Goal: Task Accomplishment & Management: Complete application form

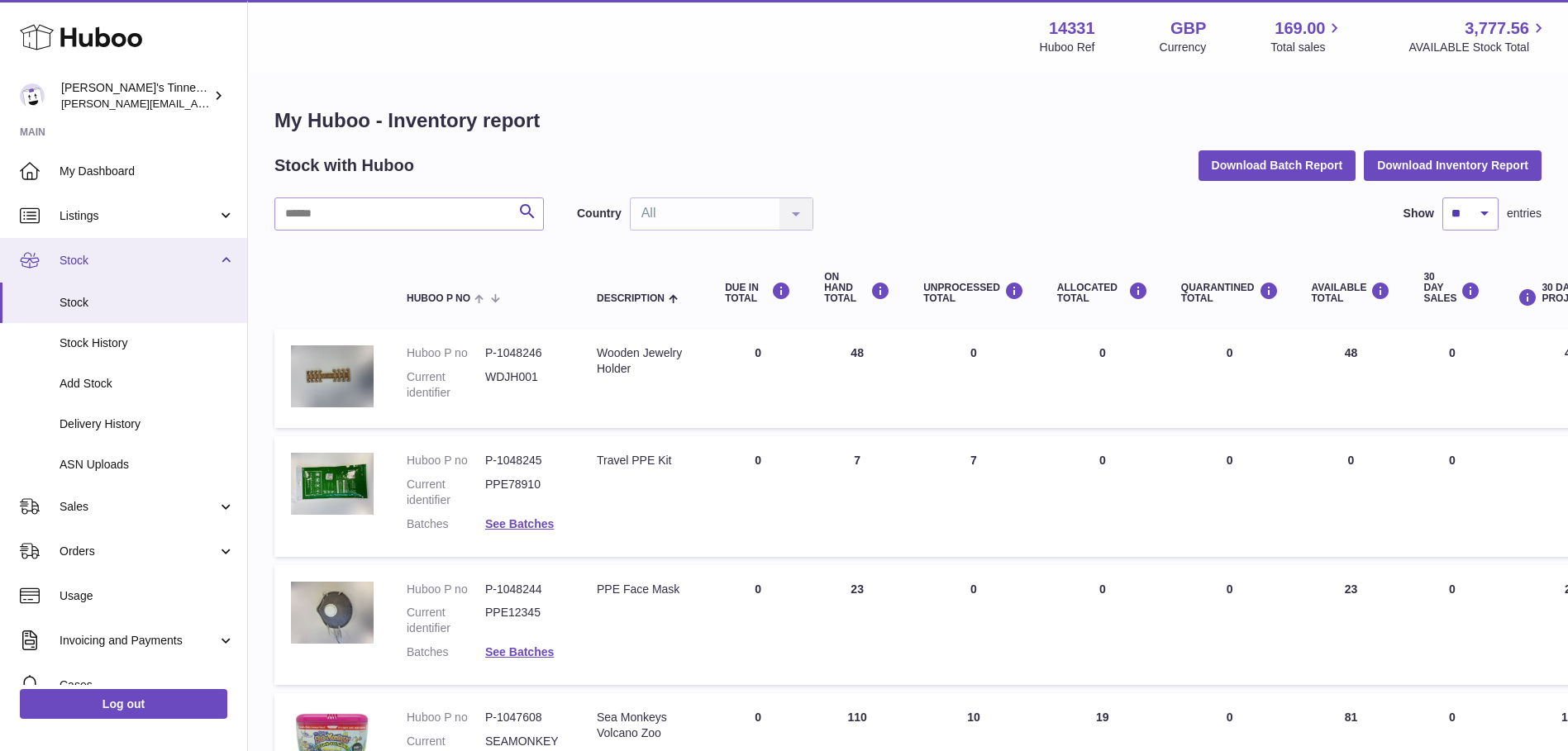
click at [199, 259] on span "Stock" at bounding box center [138, 261] width 158 height 16
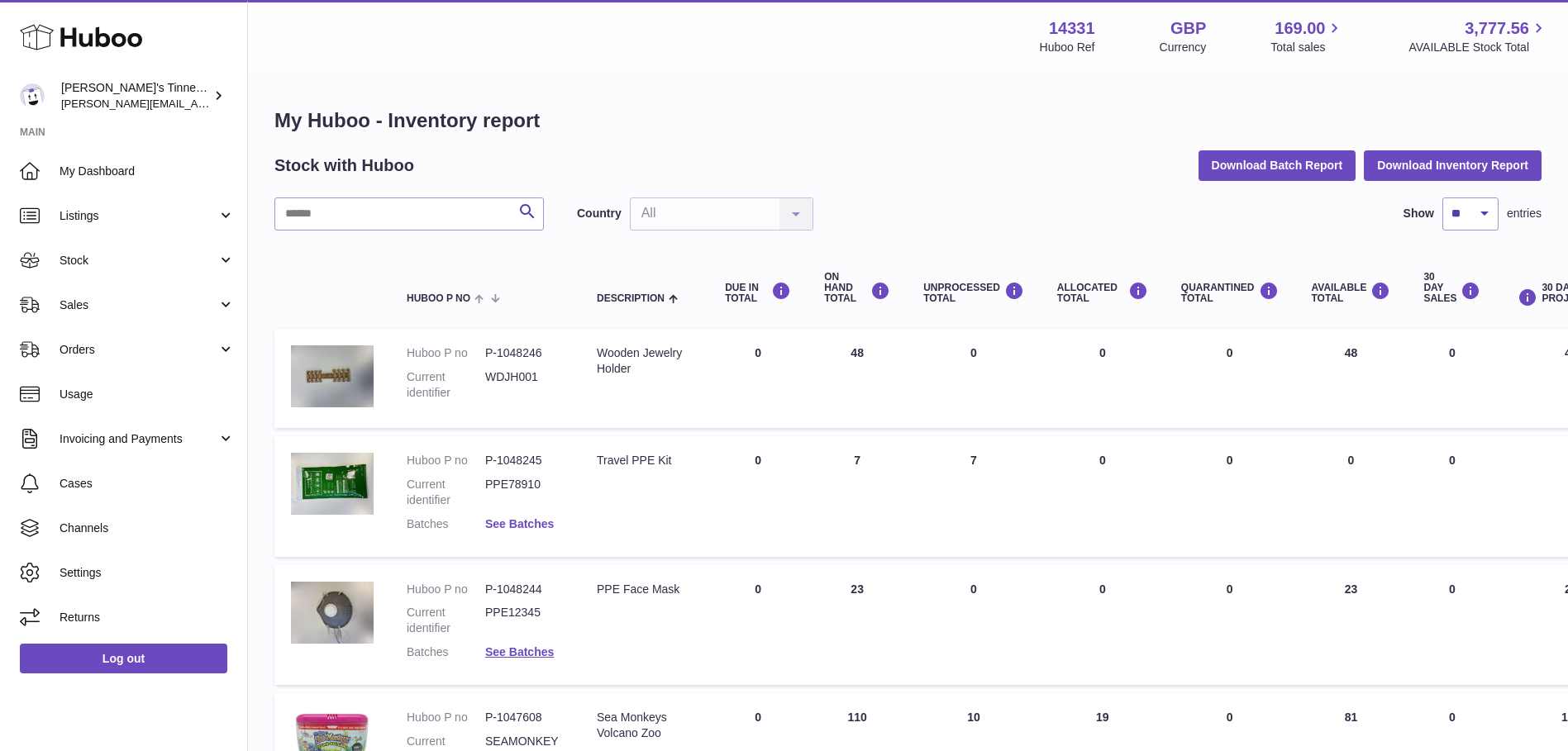
click at [508, 519] on link "See Batches" at bounding box center [519, 524] width 69 height 13
click at [741, 571] on div at bounding box center [784, 375] width 1568 height 751
click at [202, 263] on span "Stock" at bounding box center [138, 261] width 158 height 16
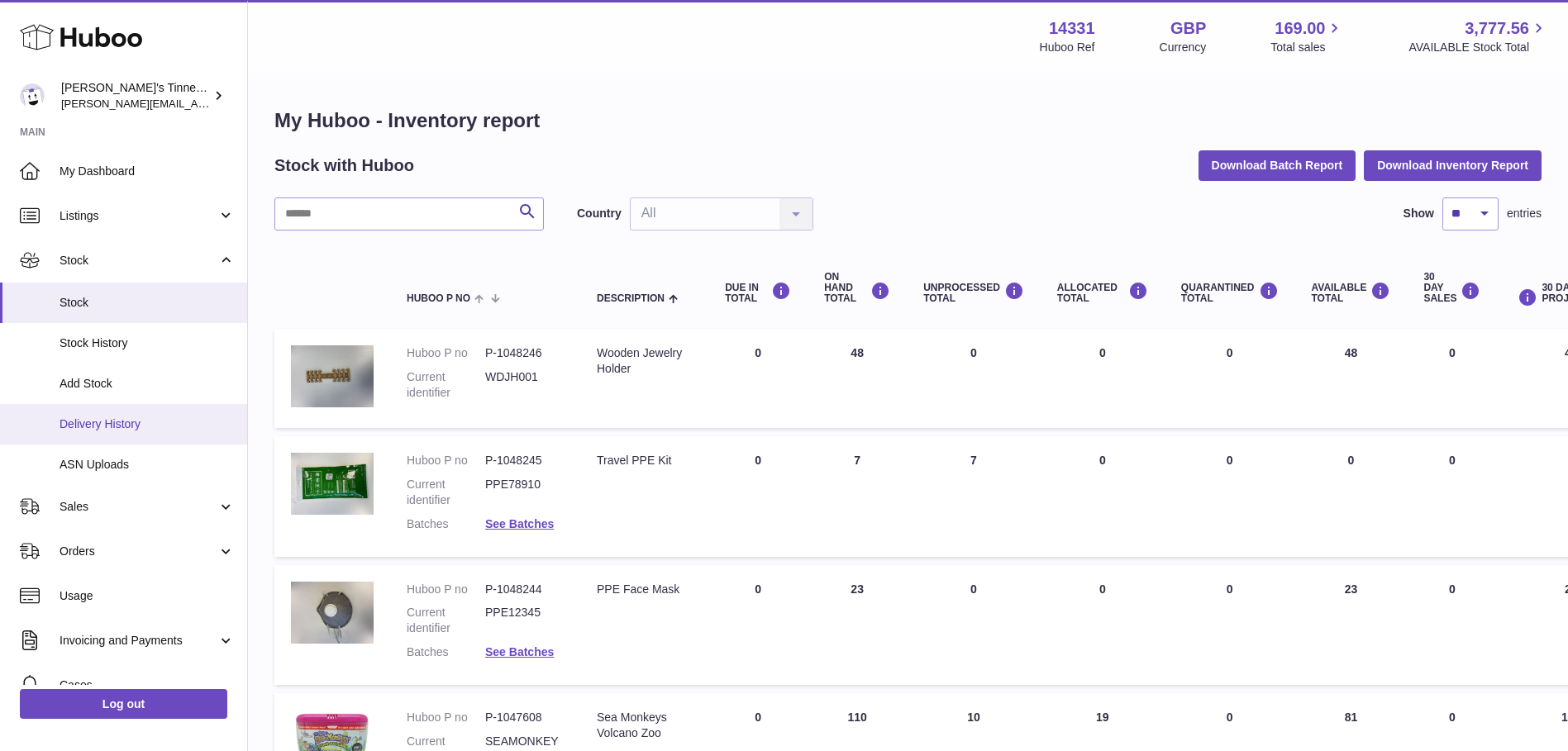
click at [161, 424] on span "Delivery History" at bounding box center [147, 424] width 176 height 16
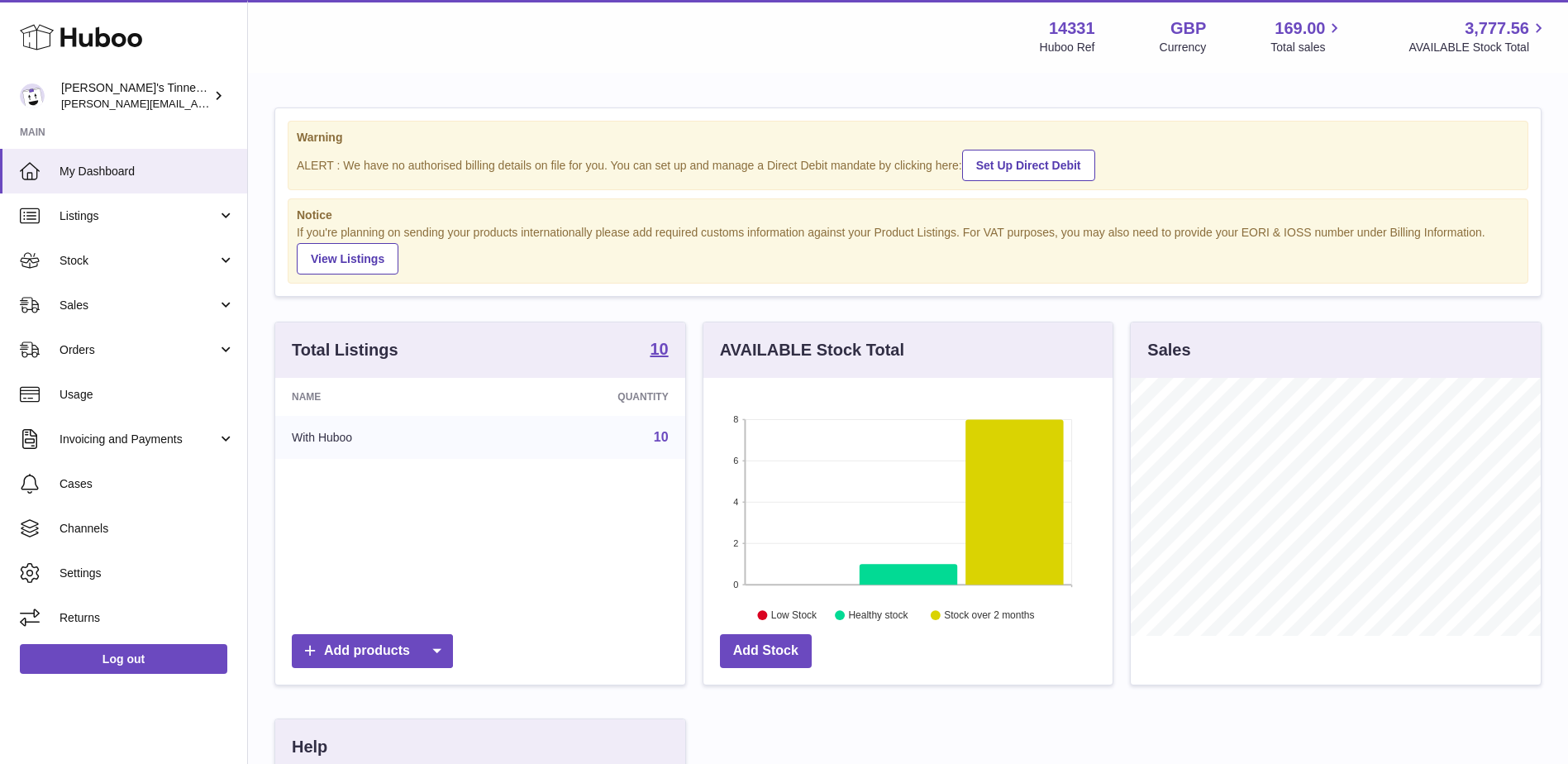
scroll to position [258, 409]
click at [119, 265] on span "Stock" at bounding box center [138, 261] width 158 height 16
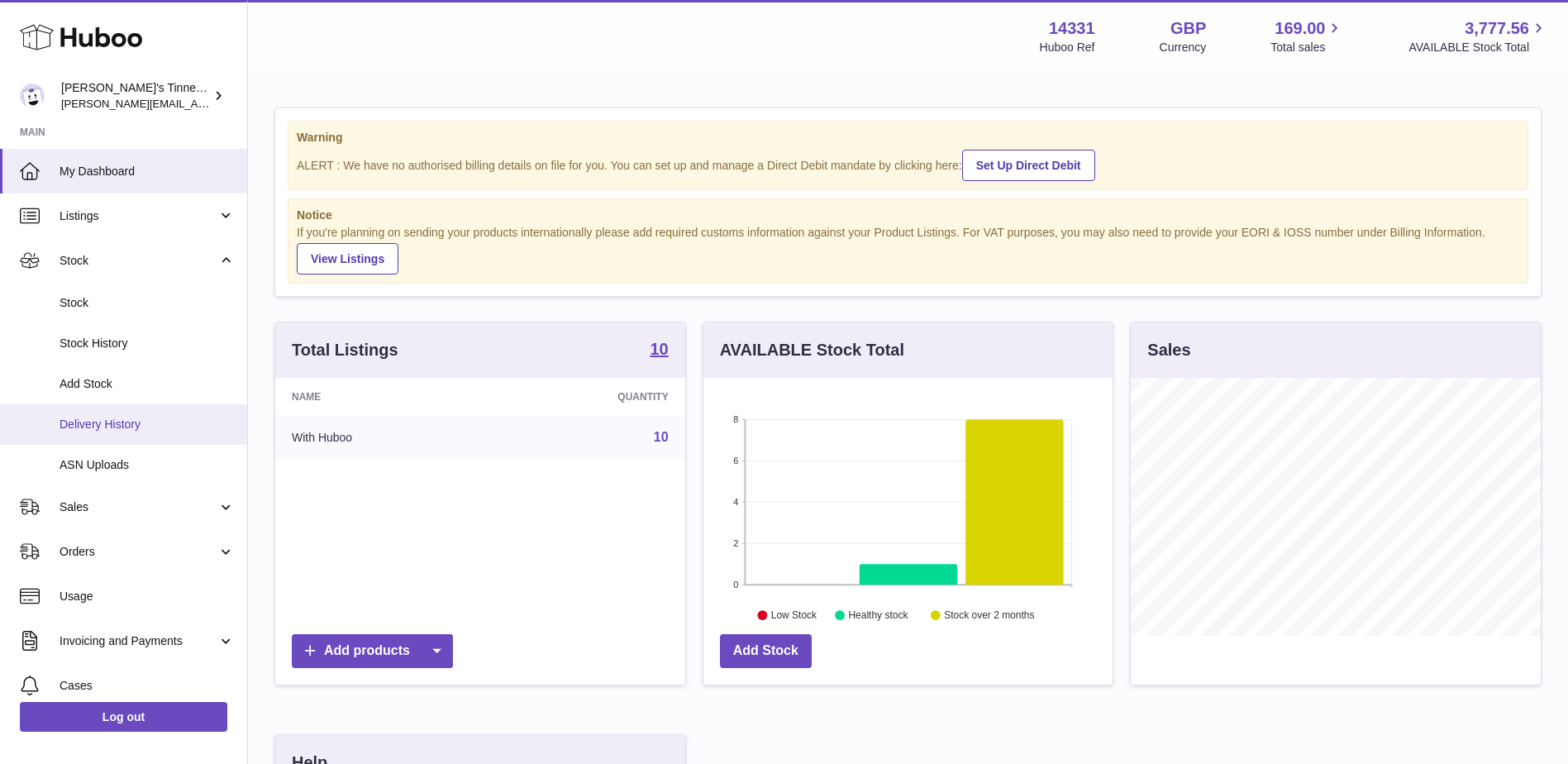
click at [154, 426] on span "Delivery History" at bounding box center [147, 424] width 176 height 16
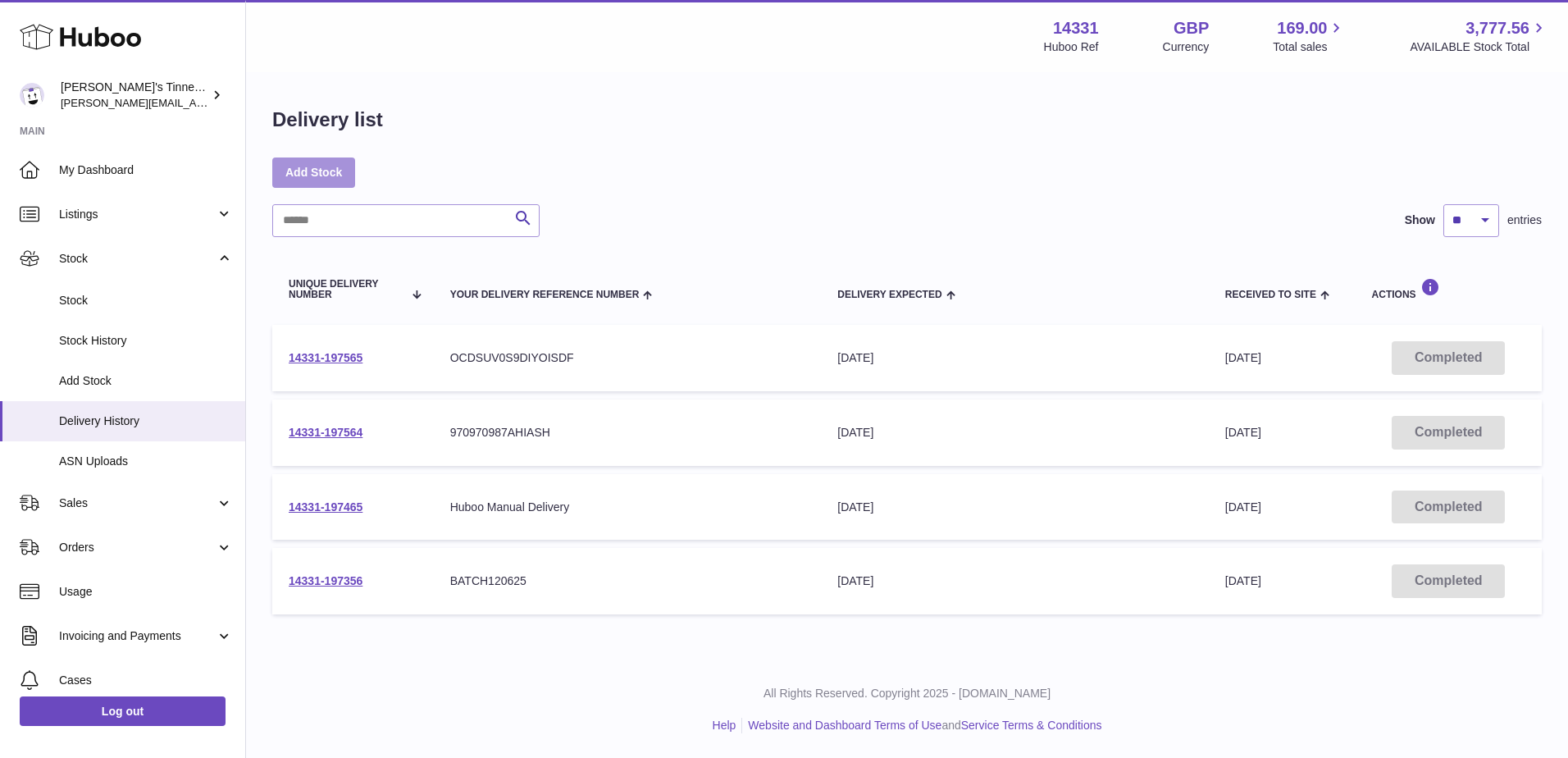
click at [321, 182] on link "Add Stock" at bounding box center [313, 172] width 83 height 30
click at [120, 303] on span "Stock" at bounding box center [146, 300] width 174 height 15
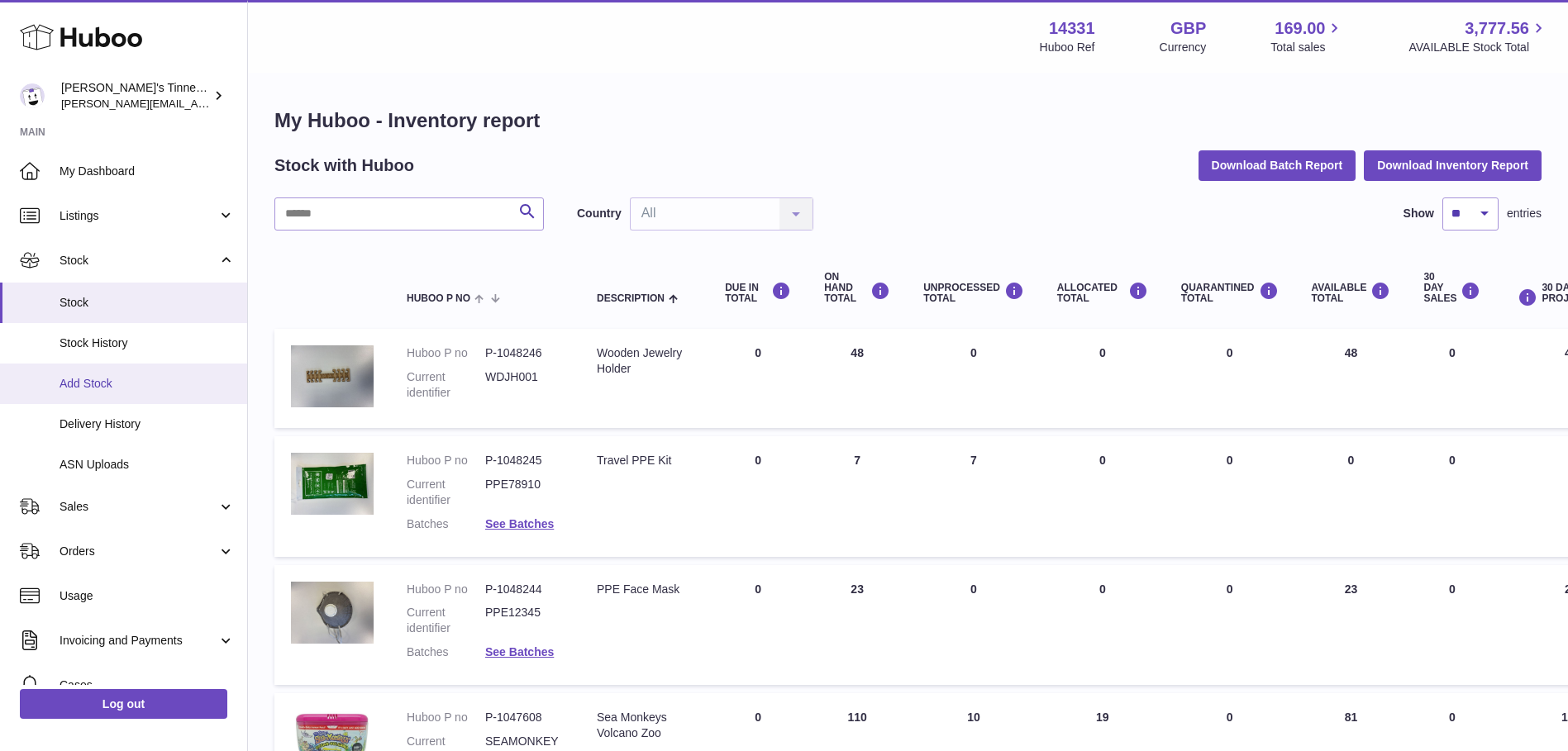
click at [185, 390] on span "Add Stock" at bounding box center [147, 383] width 176 height 16
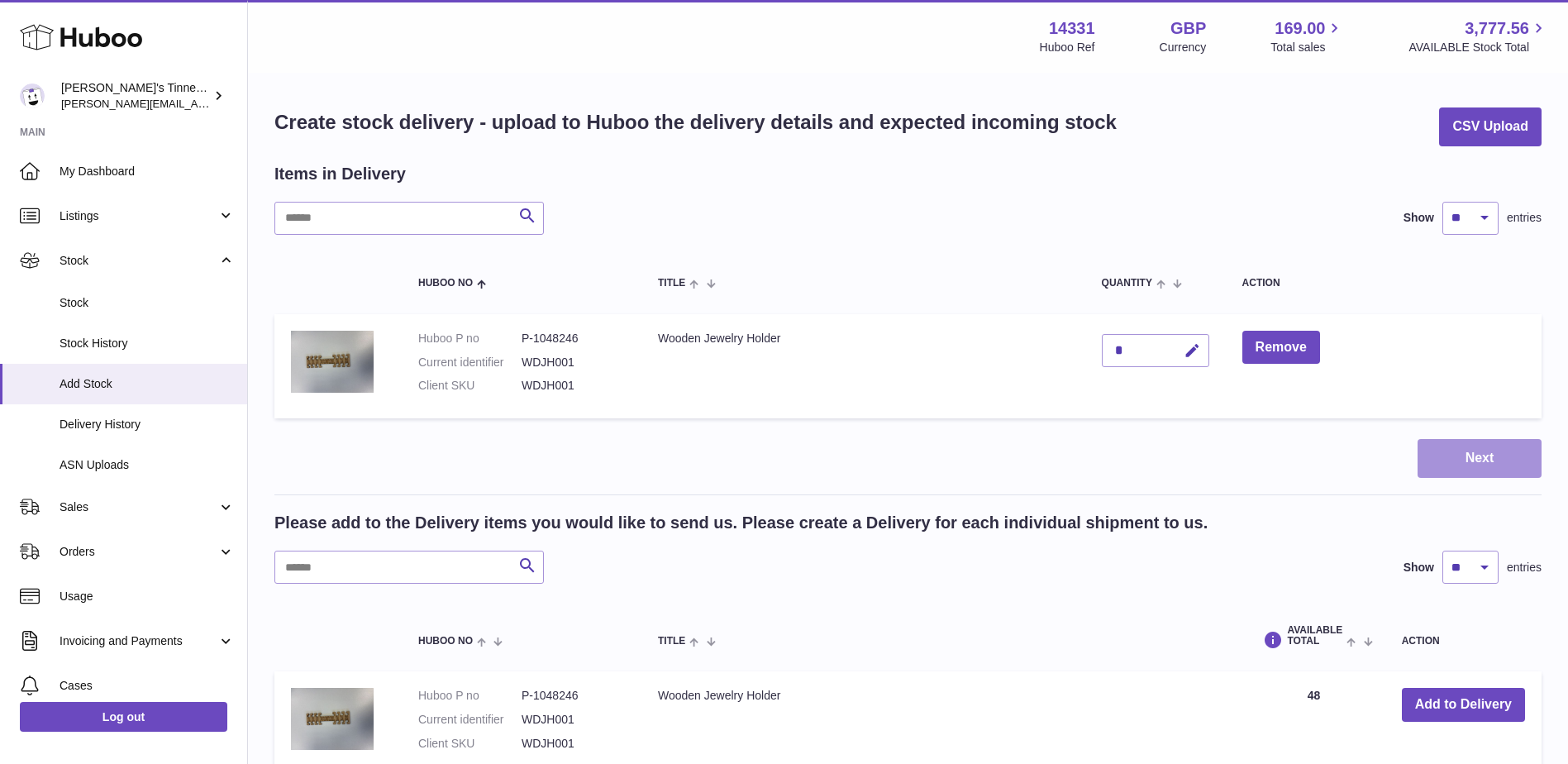
click at [1455, 475] on button "Next" at bounding box center [1480, 458] width 124 height 38
click at [1455, 475] on div at bounding box center [784, 382] width 1568 height 764
click at [1468, 474] on button "Next" at bounding box center [1480, 458] width 124 height 38
drag, startPoint x: 1243, startPoint y: 385, endPoint x: 1228, endPoint y: 388, distance: 15.3
click at [1246, 382] on div at bounding box center [784, 382] width 1568 height 764
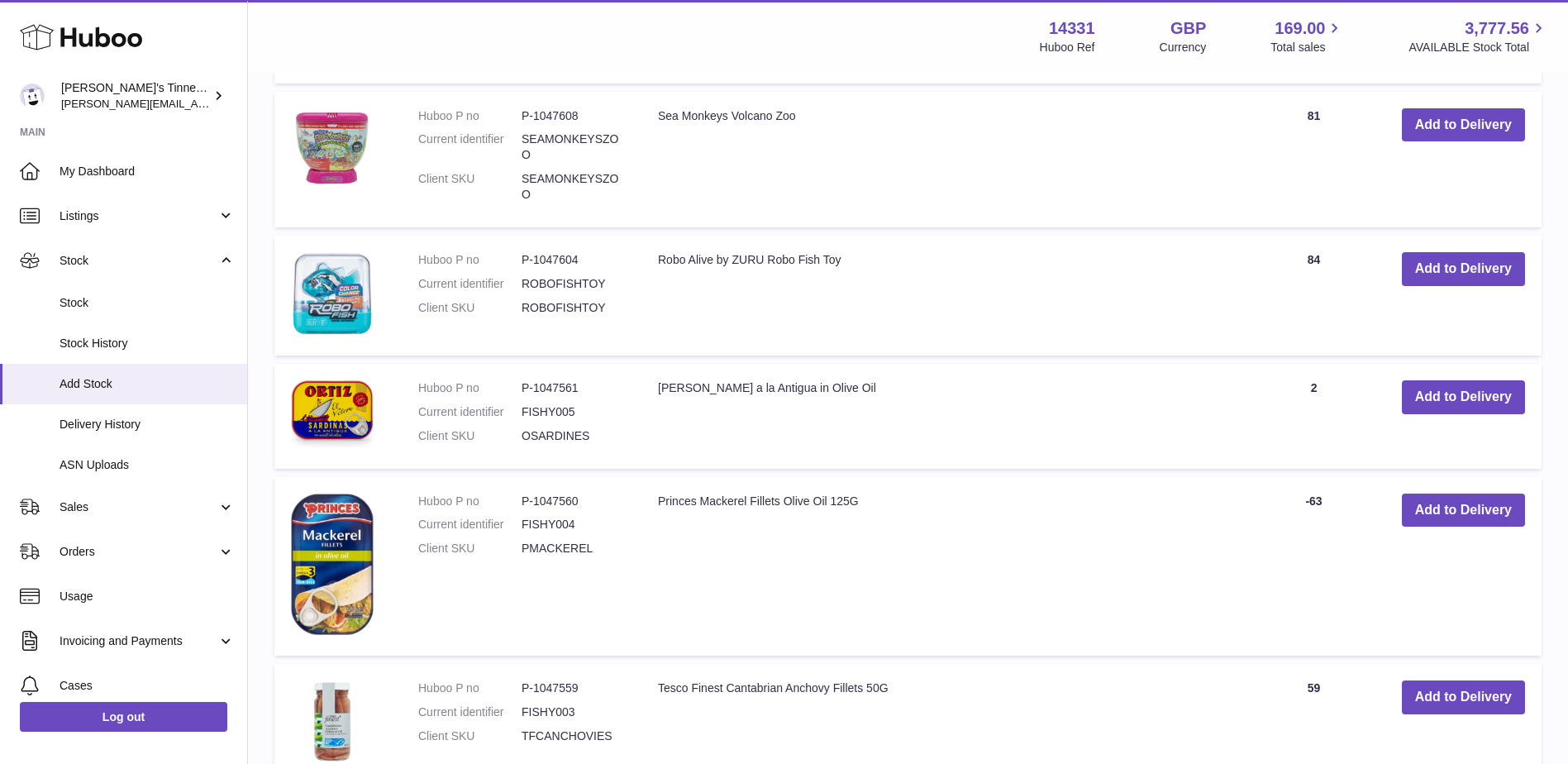
scroll to position [1353, 0]
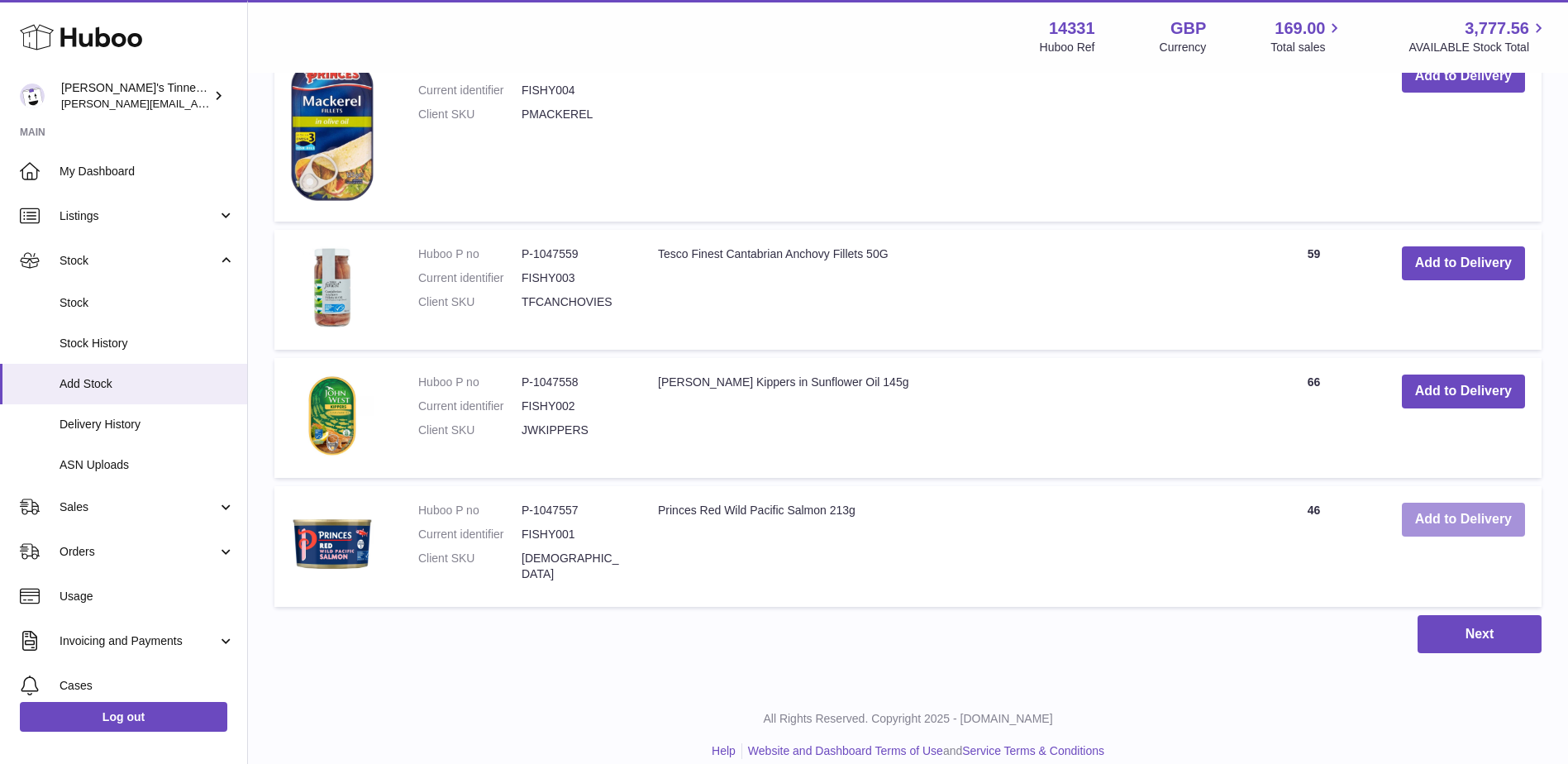
click at [1419, 502] on button "Add to Delivery" at bounding box center [1464, 519] width 124 height 34
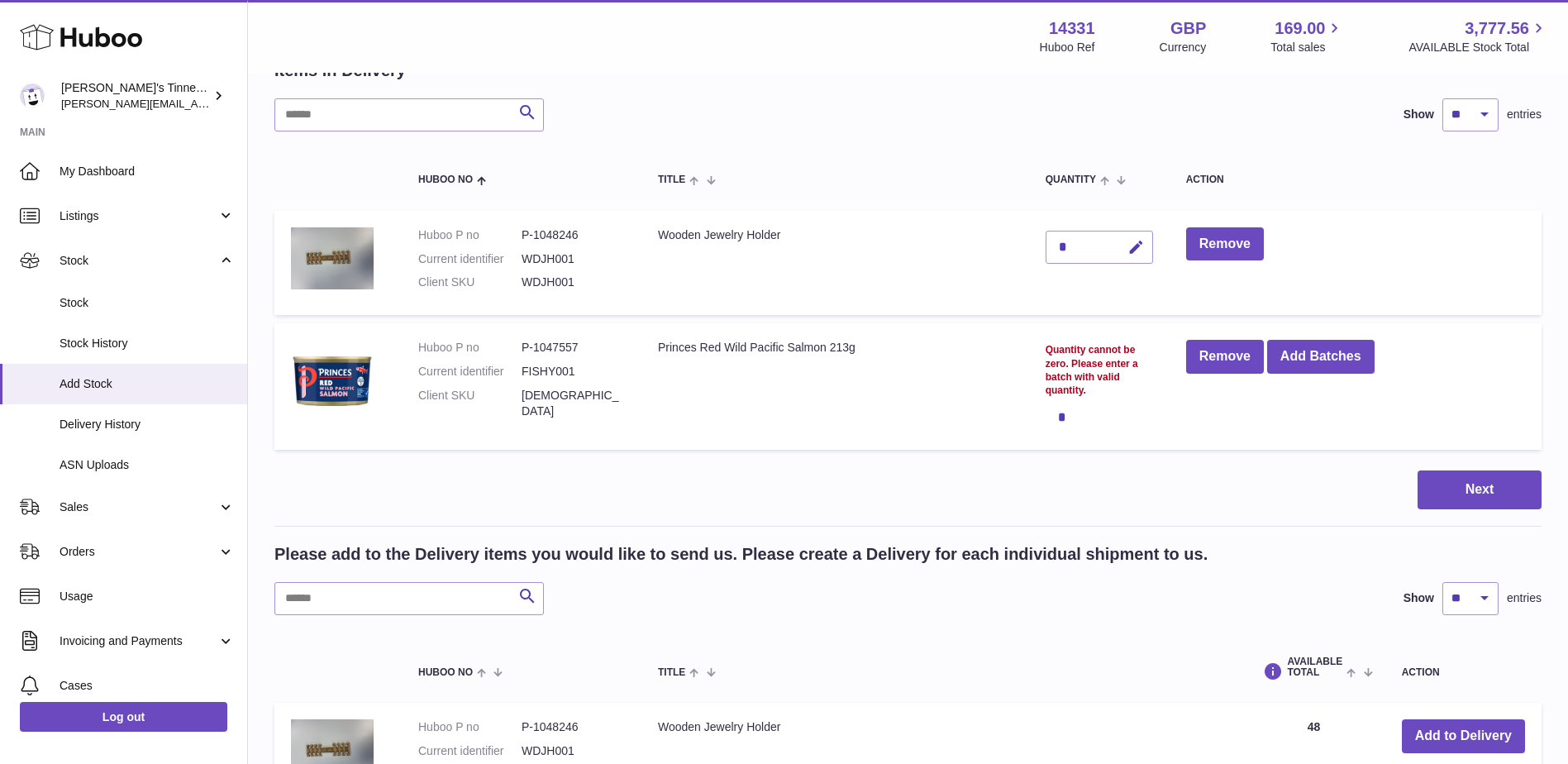
scroll to position [0, 0]
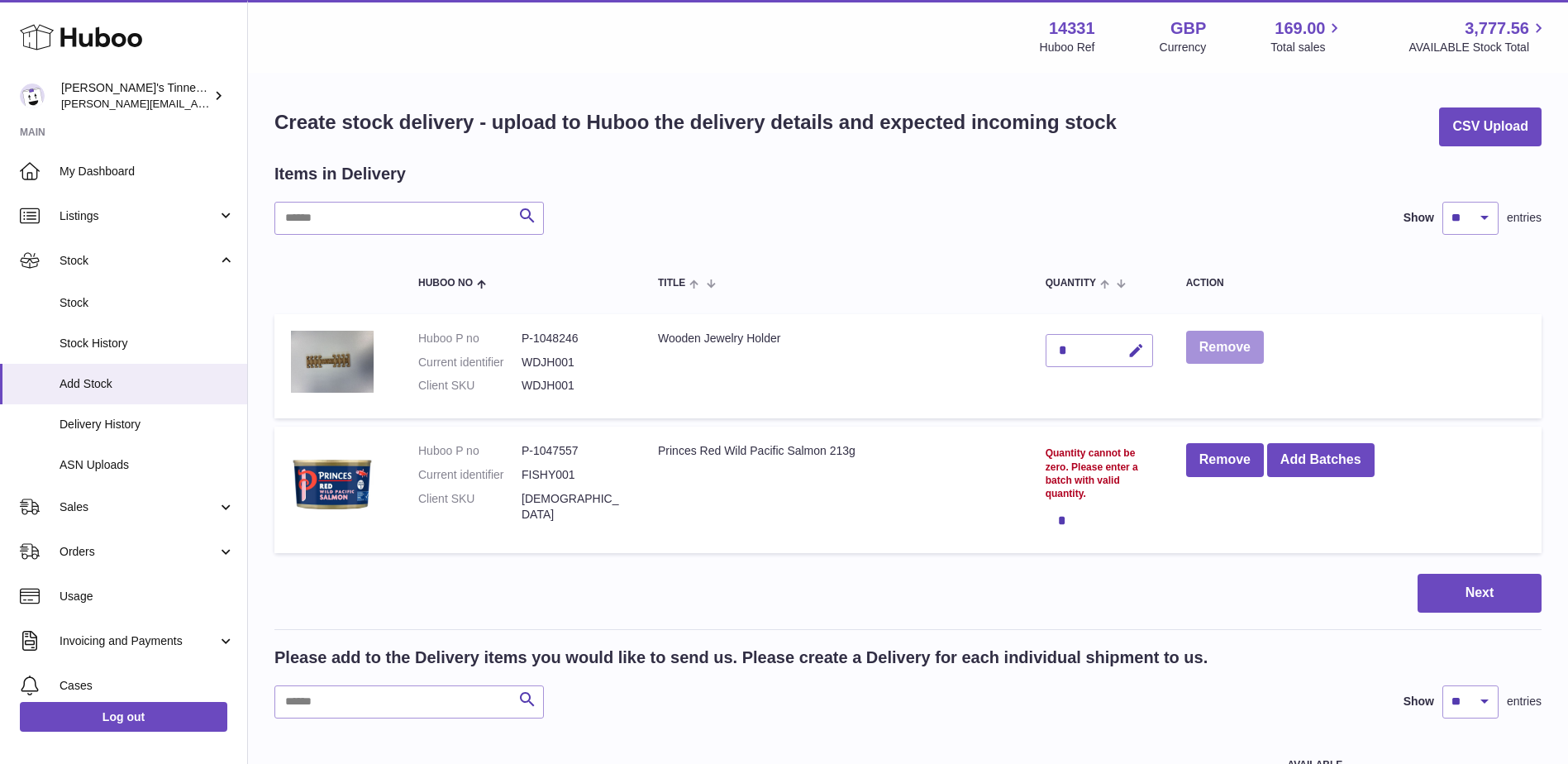
click at [1233, 350] on button "Remove" at bounding box center [1225, 347] width 78 height 34
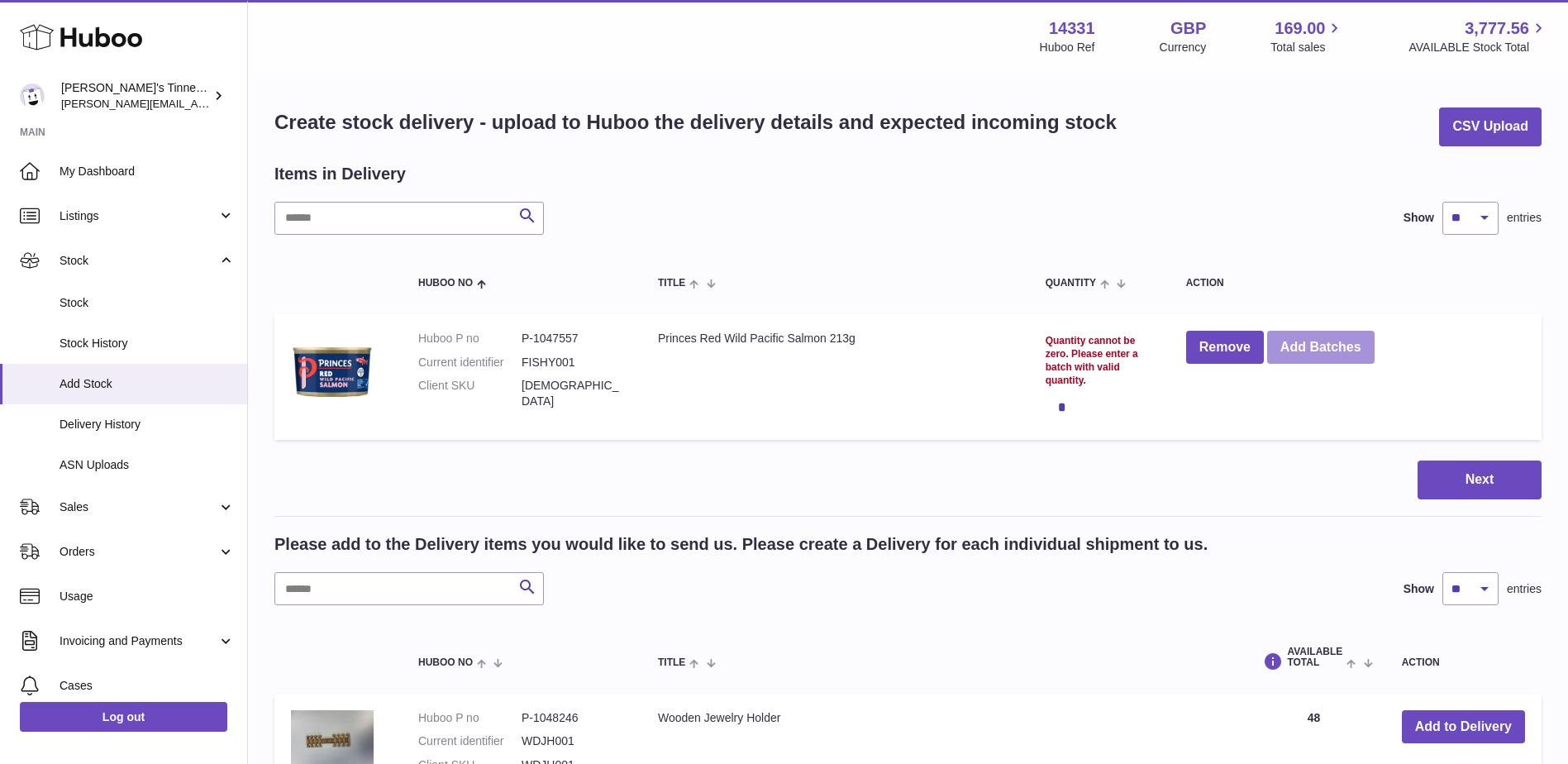
click at [1337, 356] on button "Add Batches" at bounding box center [1320, 347] width 107 height 34
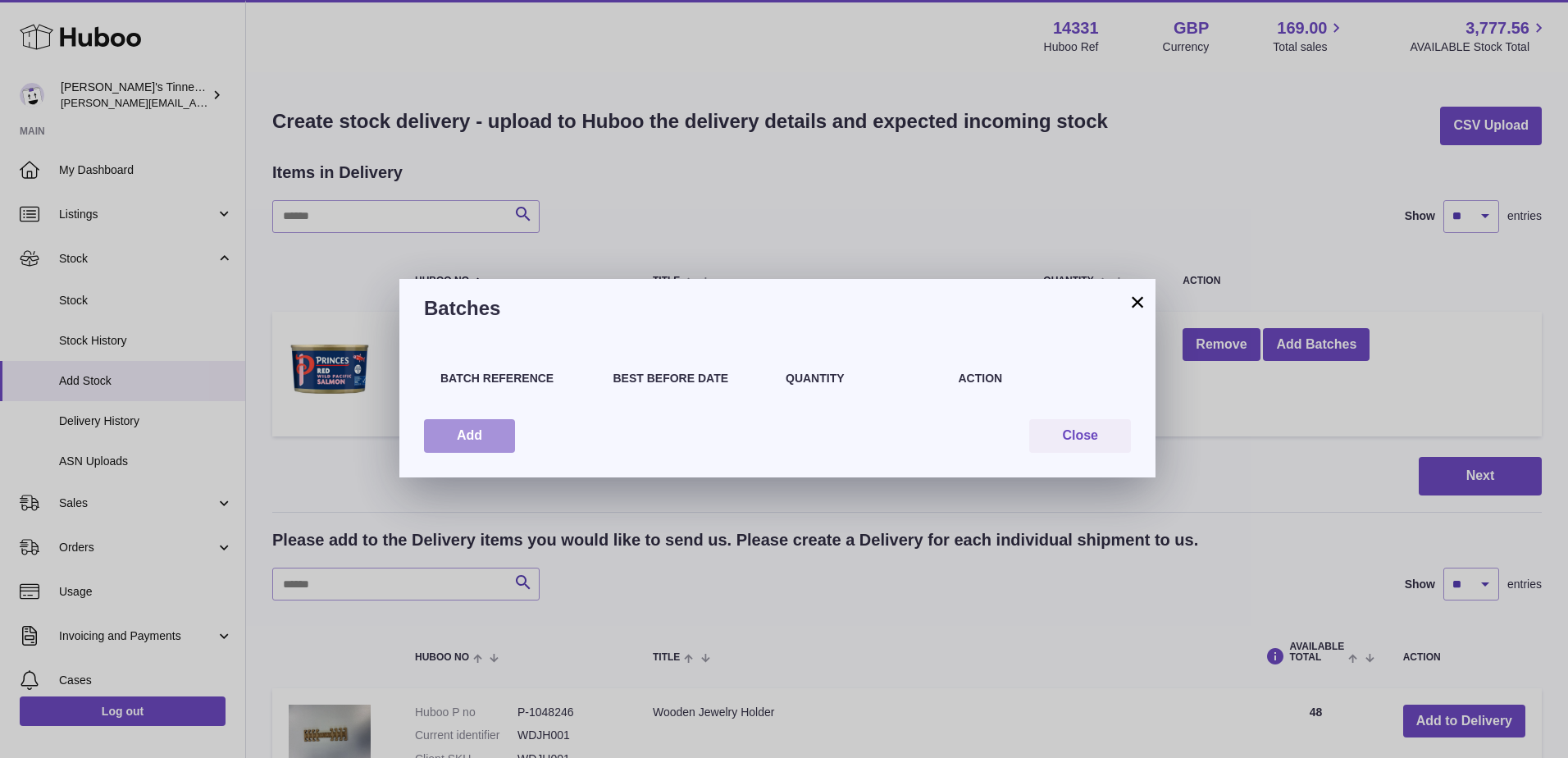
click at [495, 446] on button "Add" at bounding box center [469, 436] width 91 height 34
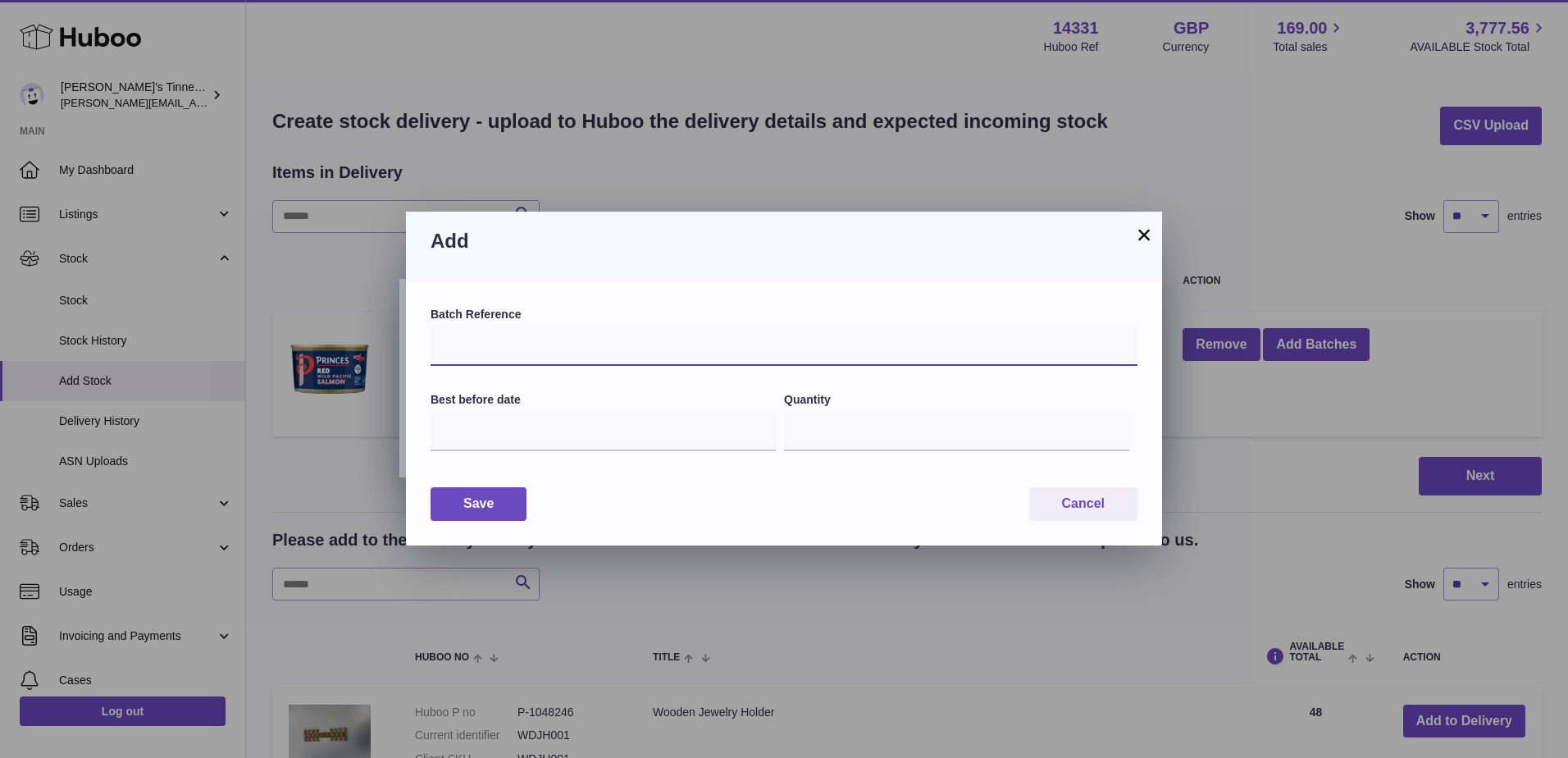
click at [560, 343] on input "text" at bounding box center [783, 346] width 707 height 39
type input "*******"
type input "**********"
type input "*********"
click at [524, 434] on input "**********" at bounding box center [603, 431] width 345 height 39
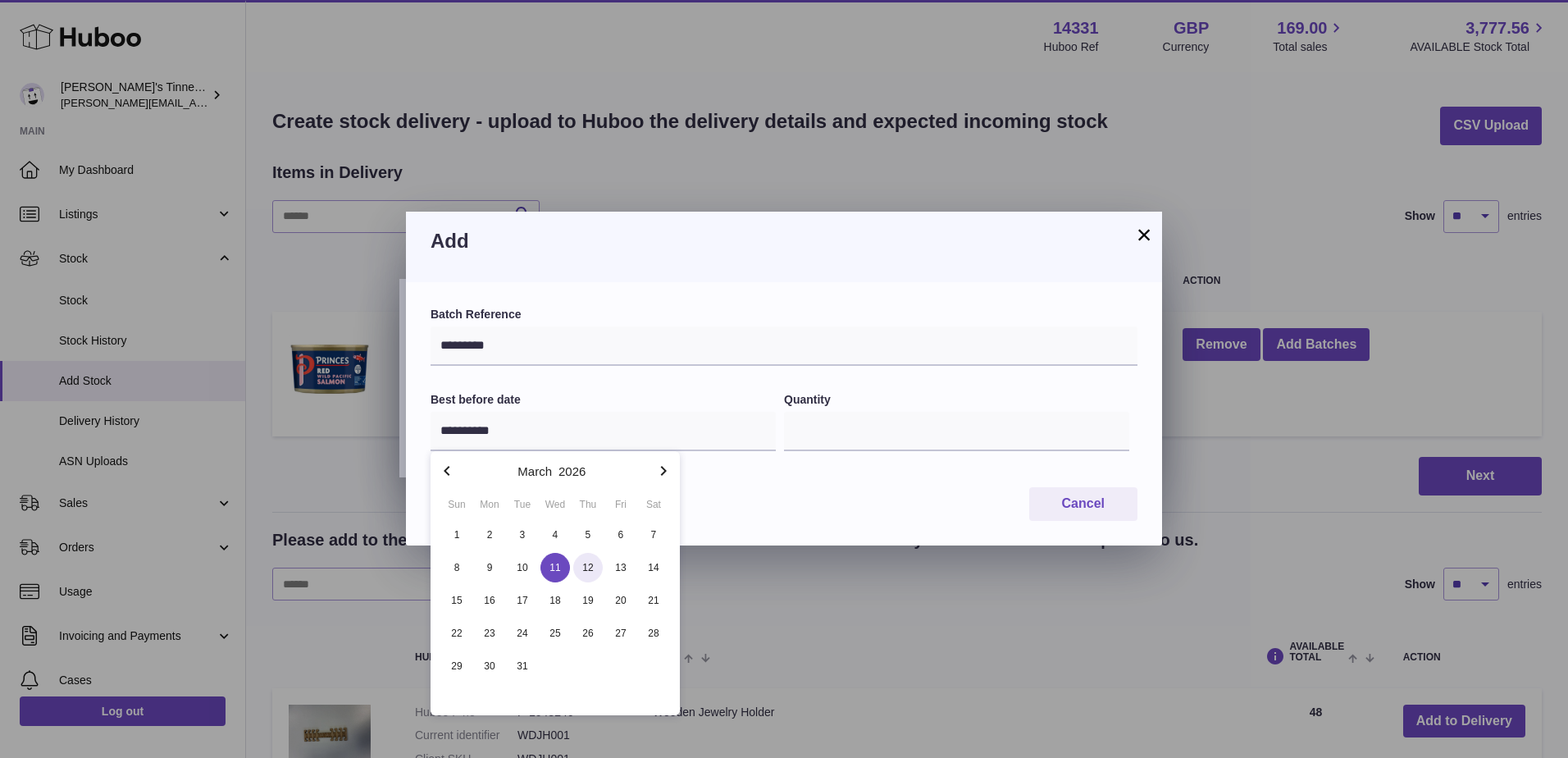
click at [591, 561] on span "12" at bounding box center [588, 567] width 30 height 30
type input "**********"
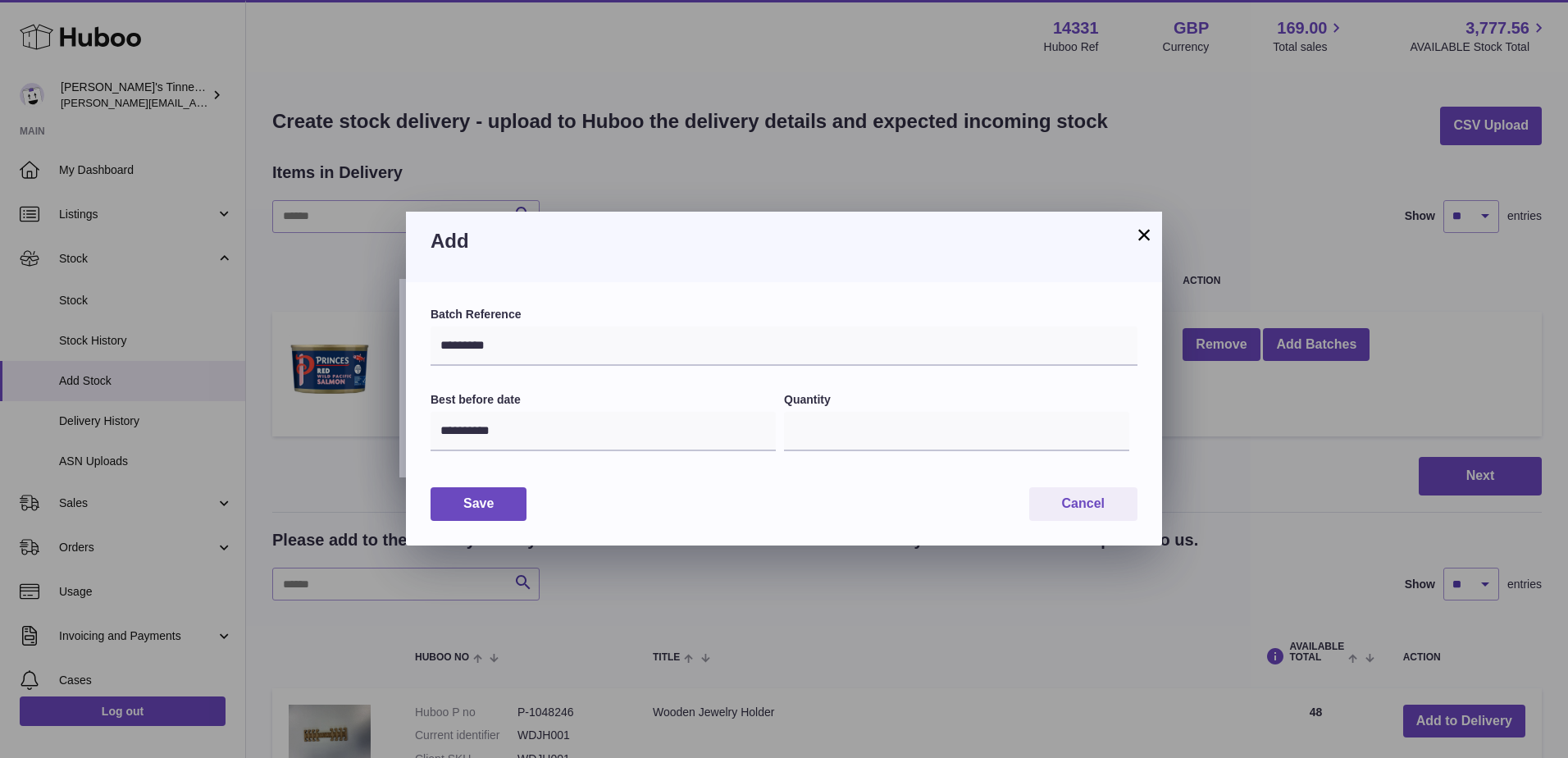
click at [985, 507] on div "Save Cancel" at bounding box center [783, 504] width 707 height 34
click at [489, 507] on button "Save" at bounding box center [478, 504] width 96 height 34
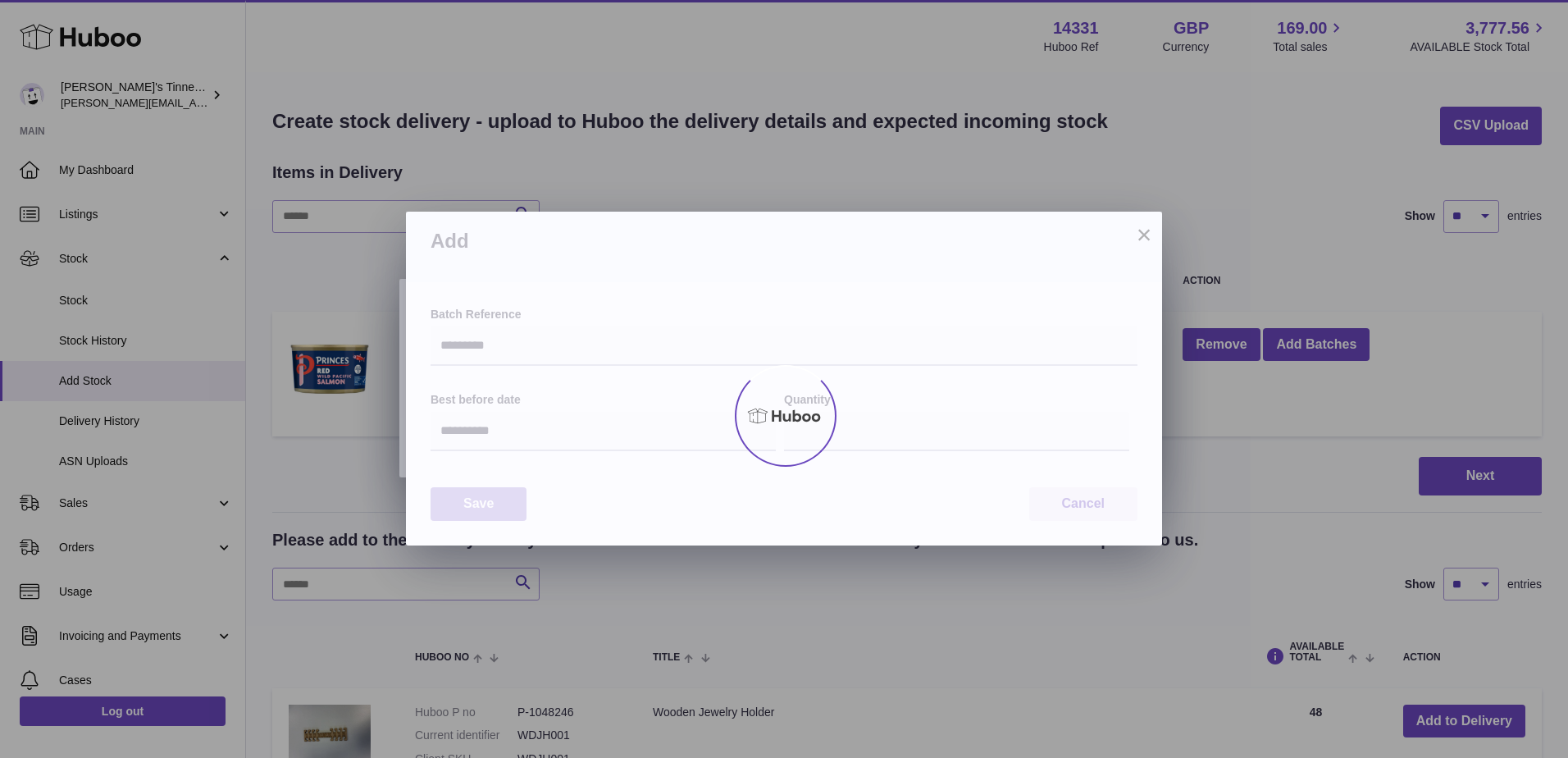
type input "*"
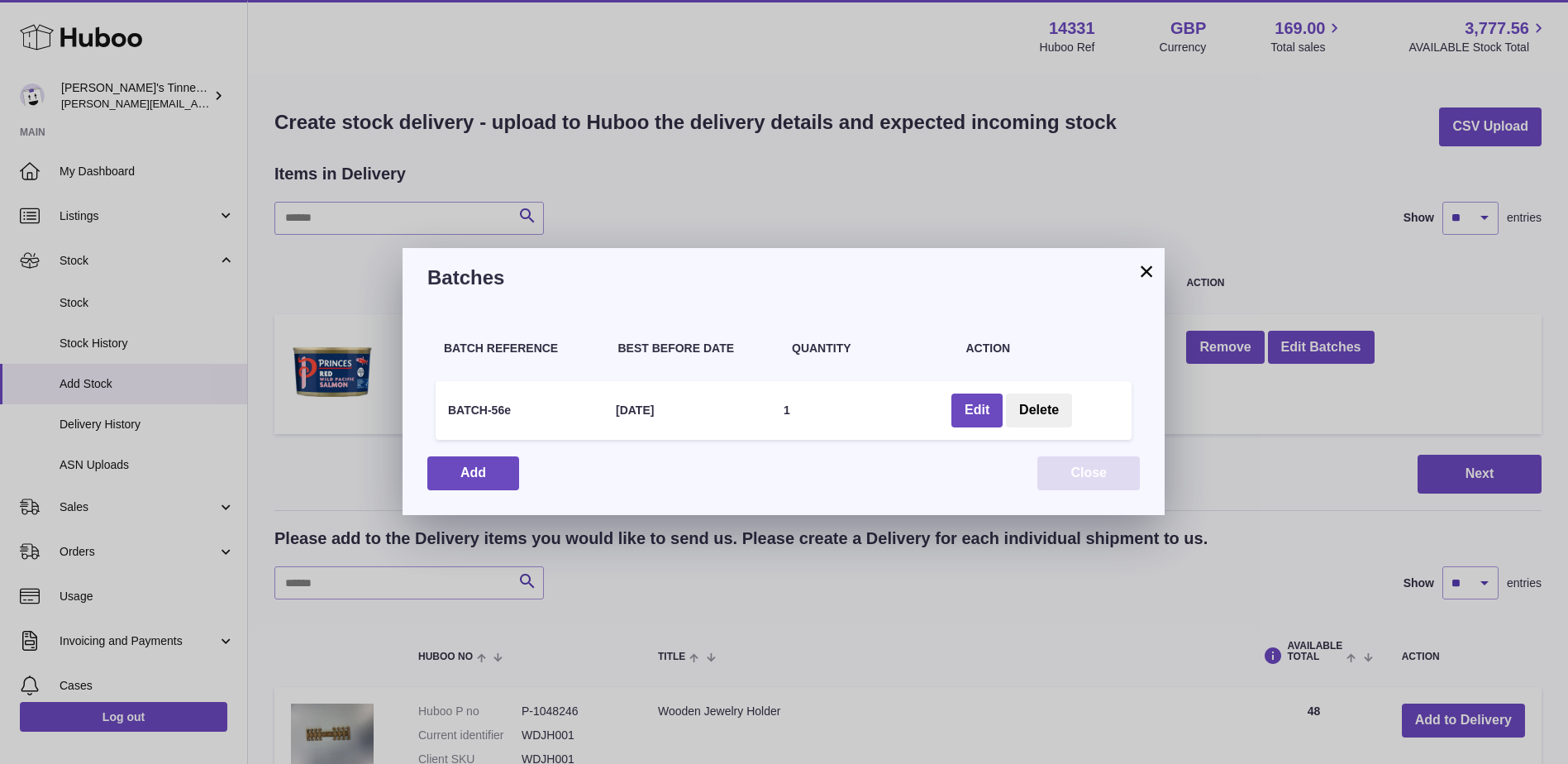
click at [1084, 469] on button "Close" at bounding box center [1089, 473] width 102 height 34
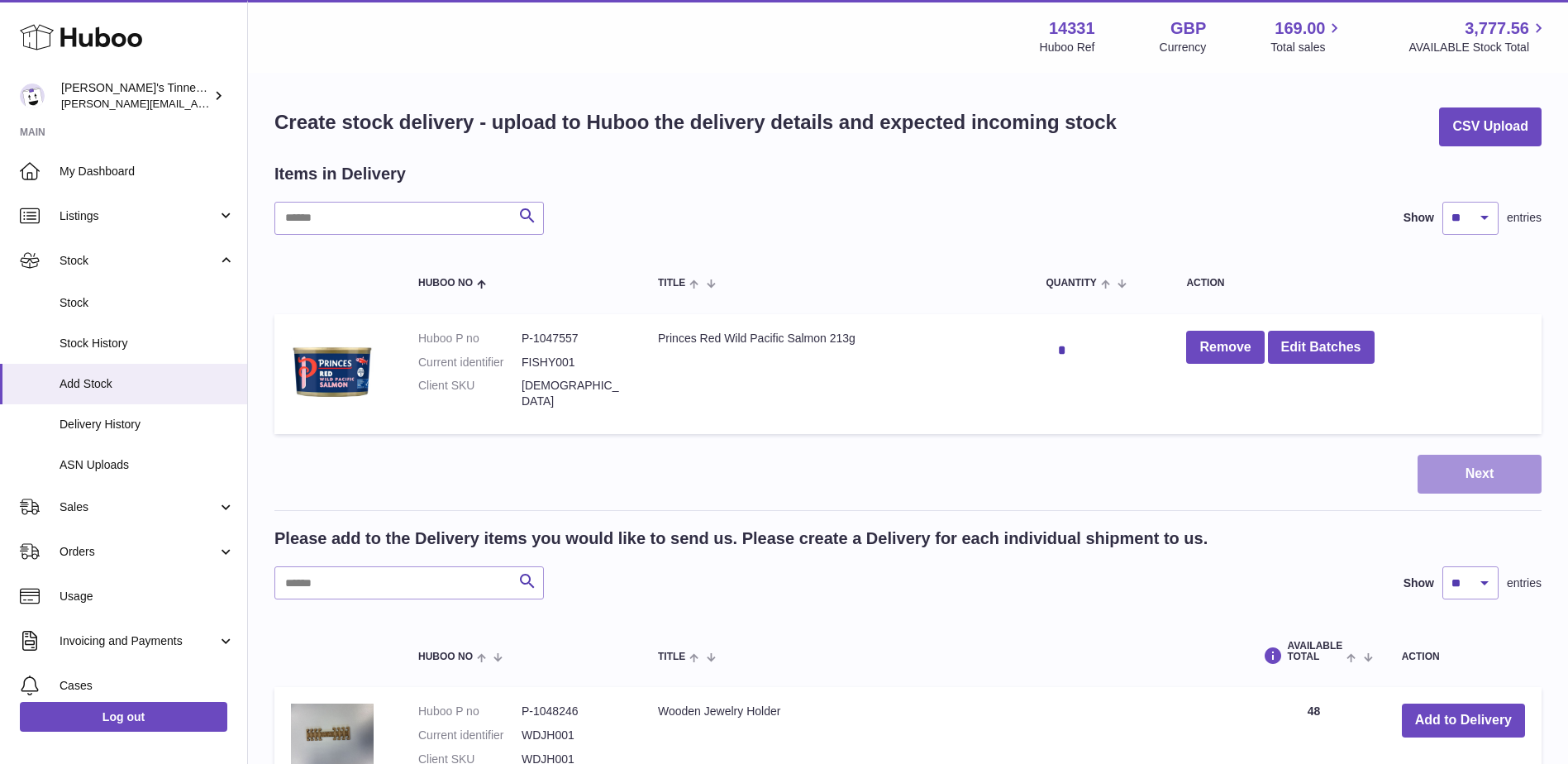
click at [1502, 471] on button "Next" at bounding box center [1480, 474] width 124 height 38
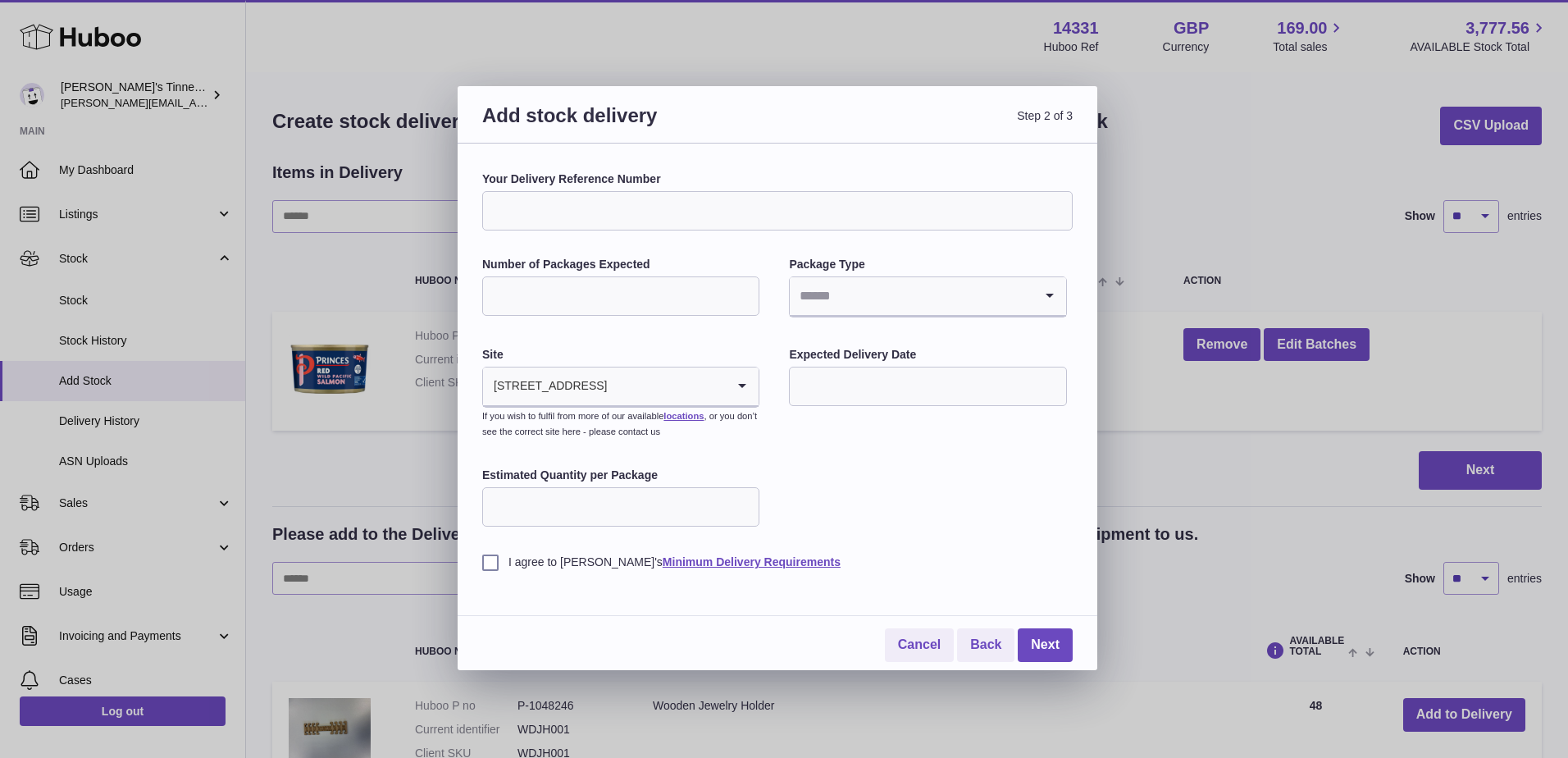
drag, startPoint x: 746, startPoint y: 212, endPoint x: 735, endPoint y: 217, distance: 12.1
click at [746, 212] on input "Your Delivery Reference Number" at bounding box center [777, 211] width 591 height 39
type input "**********"
click at [587, 283] on input "Number of Packages Expected" at bounding box center [620, 296] width 277 height 39
type input "**"
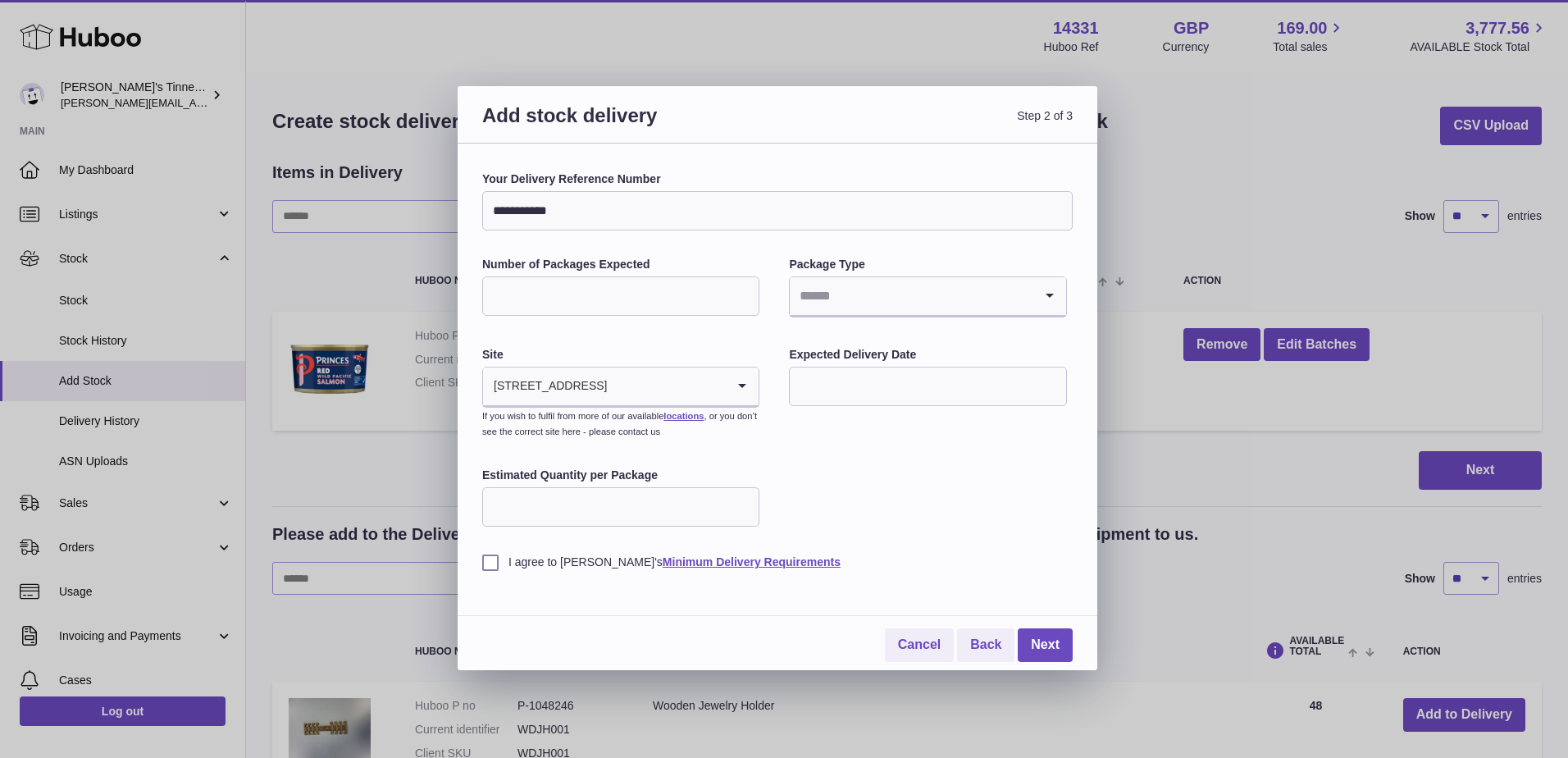
click at [827, 303] on input "Search for option" at bounding box center [910, 296] width 242 height 38
click at [837, 410] on li "Boxes" at bounding box center [927, 406] width 274 height 33
click at [888, 363] on div "Expected Delivery Date" at bounding box center [926, 378] width 277 height 63
click at [908, 389] on input "text" at bounding box center [926, 386] width 277 height 39
click at [955, 615] on span "29" at bounding box center [946, 621] width 30 height 30
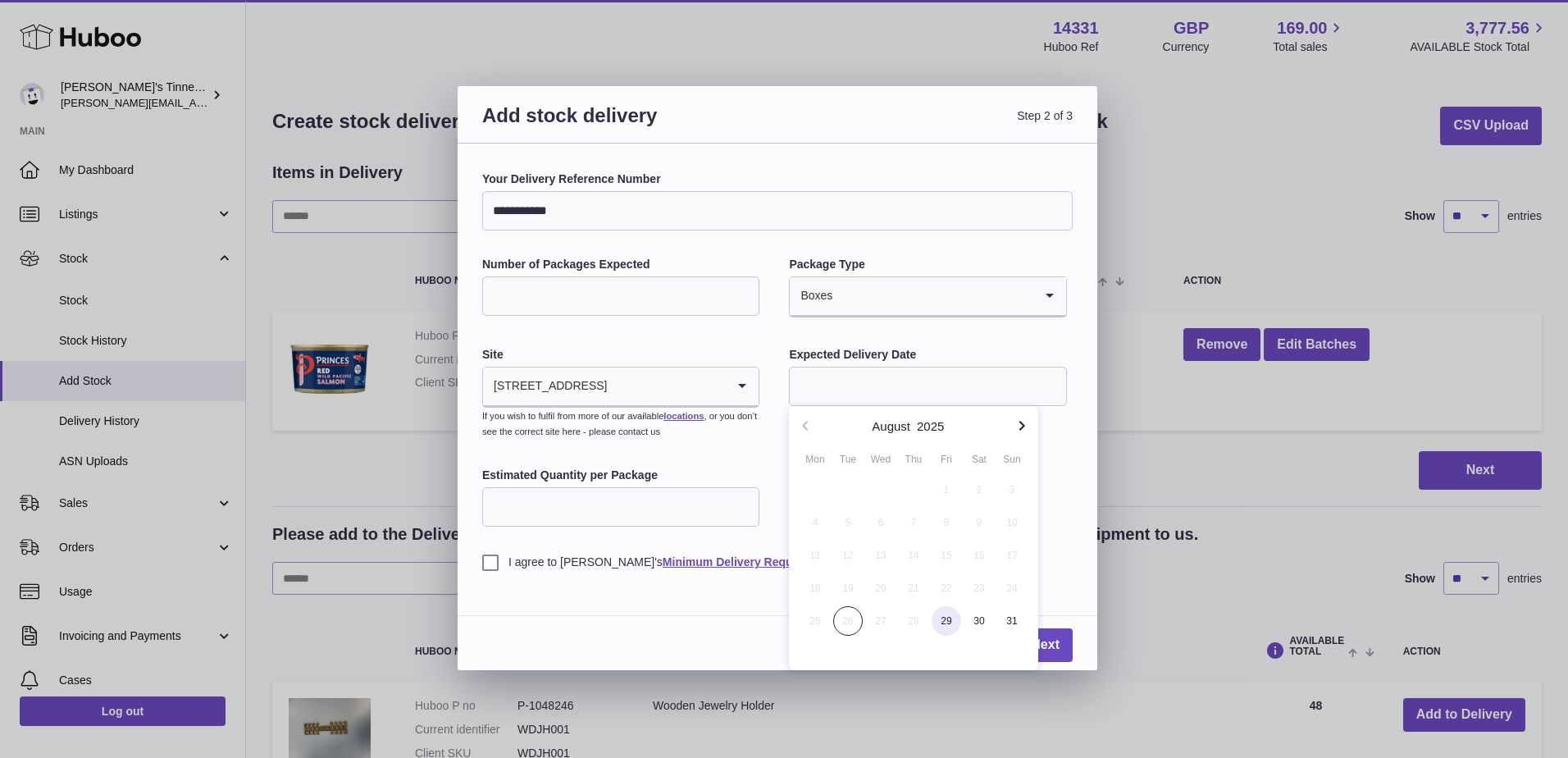
type input "**********"
click at [492, 565] on label "I agree to Huboo's Minimum Delivery Requirements" at bounding box center [777, 562] width 591 height 15
click at [1031, 640] on link "Next" at bounding box center [1044, 645] width 55 height 34
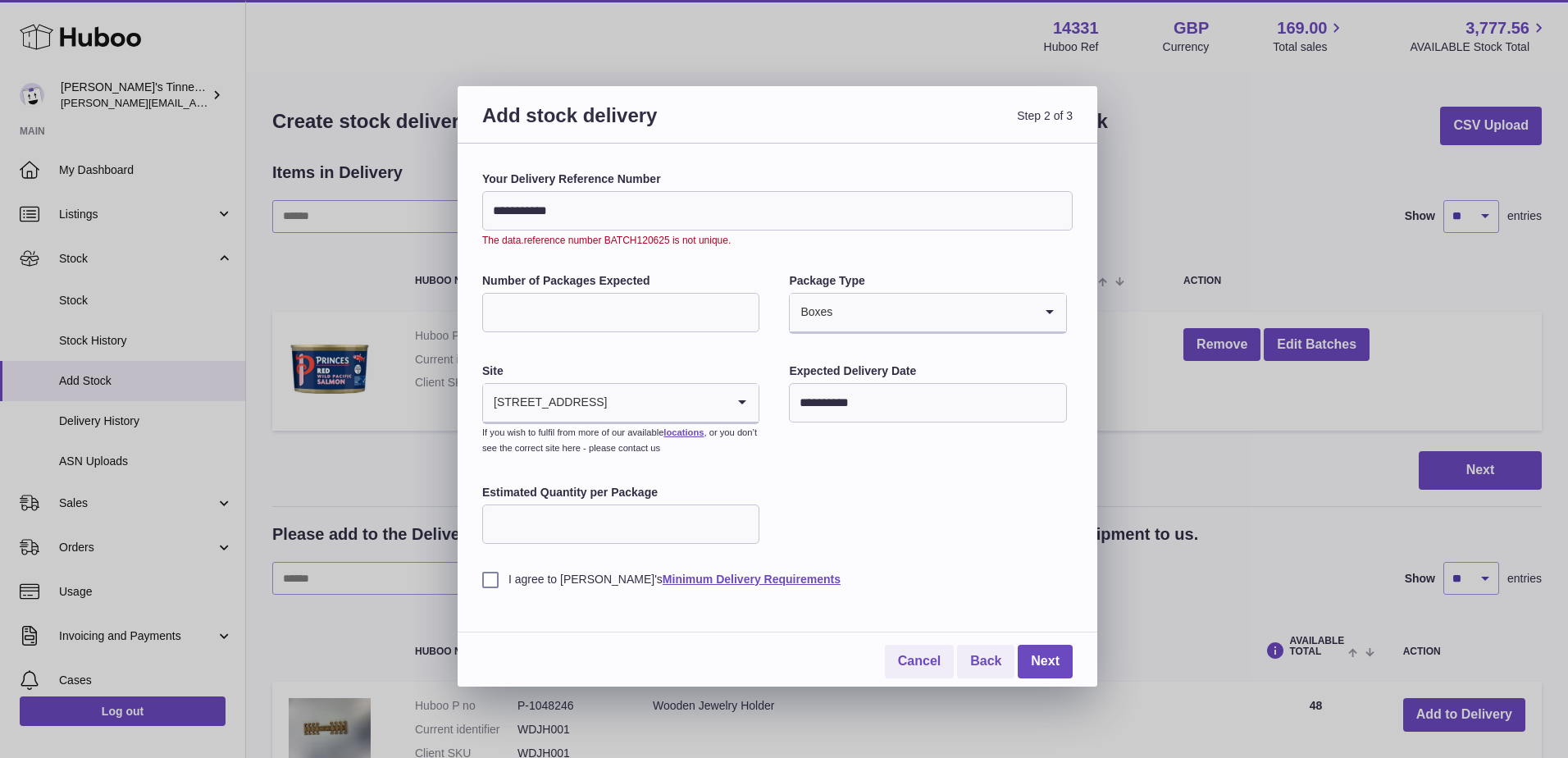
click at [617, 208] on input "**********" at bounding box center [777, 211] width 591 height 39
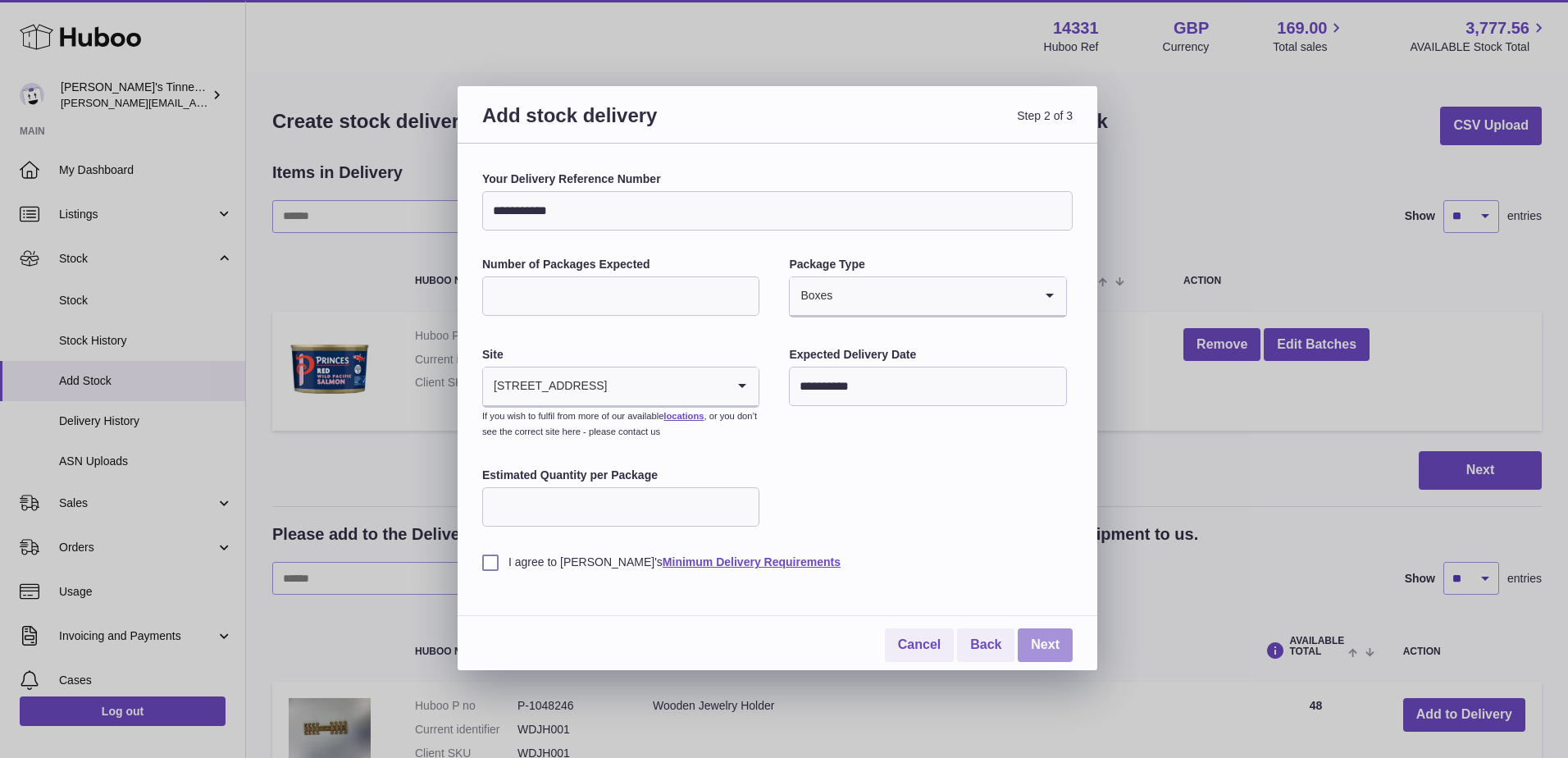
type input "**********"
drag, startPoint x: 1054, startPoint y: 654, endPoint x: 1036, endPoint y: 661, distance: 19.3
click at [1054, 652] on link "Next" at bounding box center [1044, 645] width 55 height 34
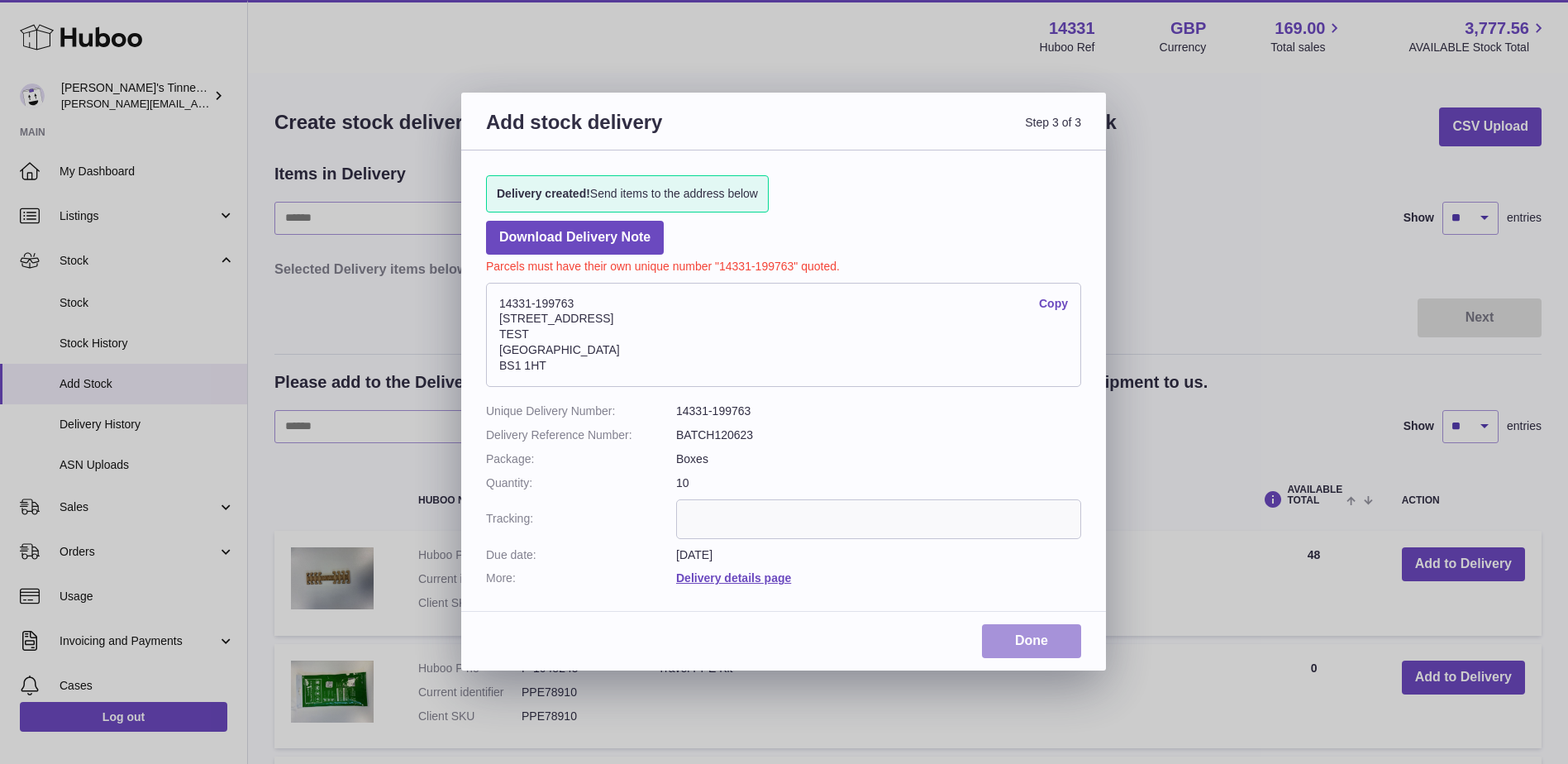
click at [1012, 652] on link "Done" at bounding box center [1032, 640] width 99 height 34
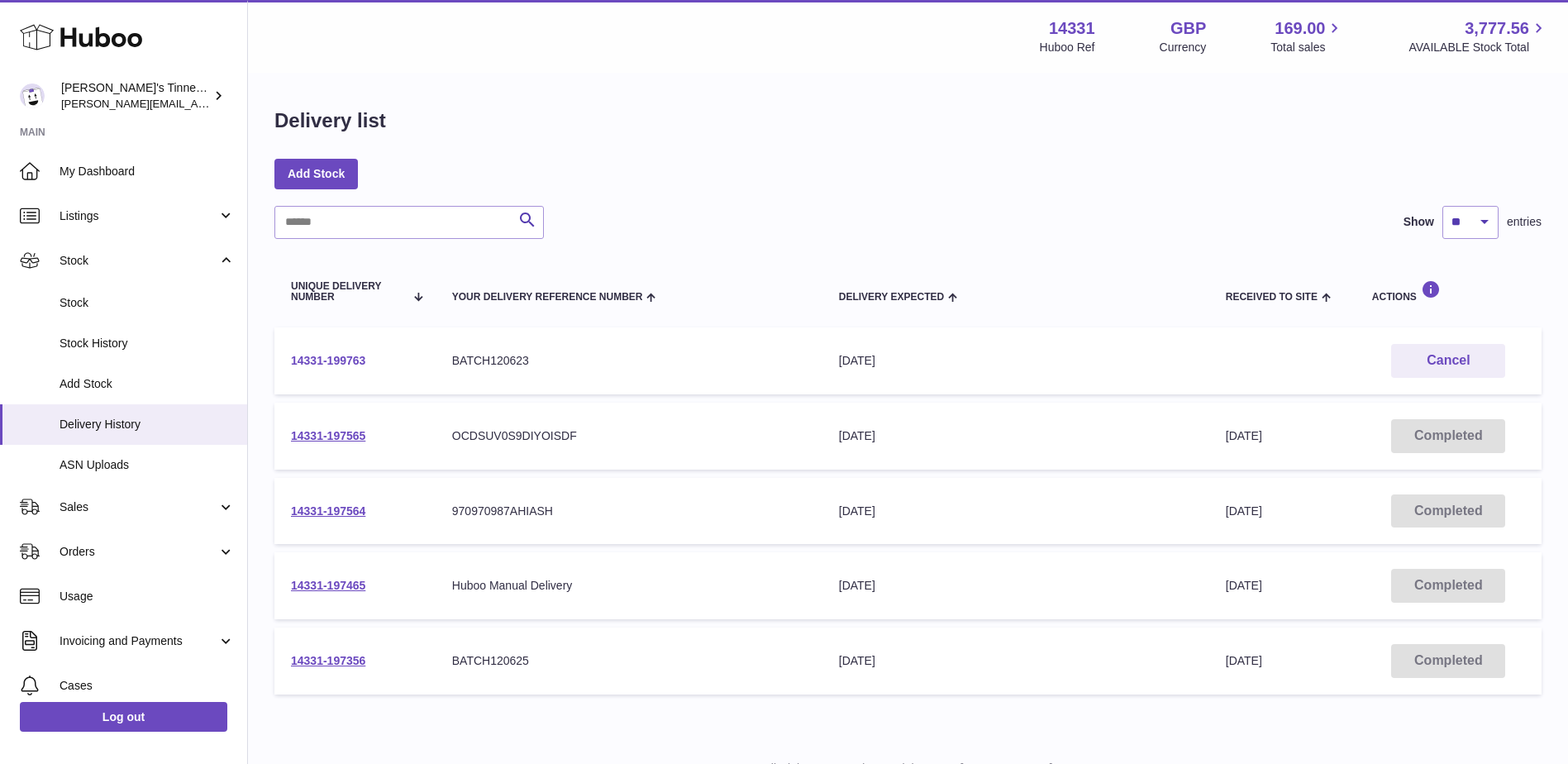
click at [344, 362] on link "14331-199763" at bounding box center [328, 360] width 74 height 13
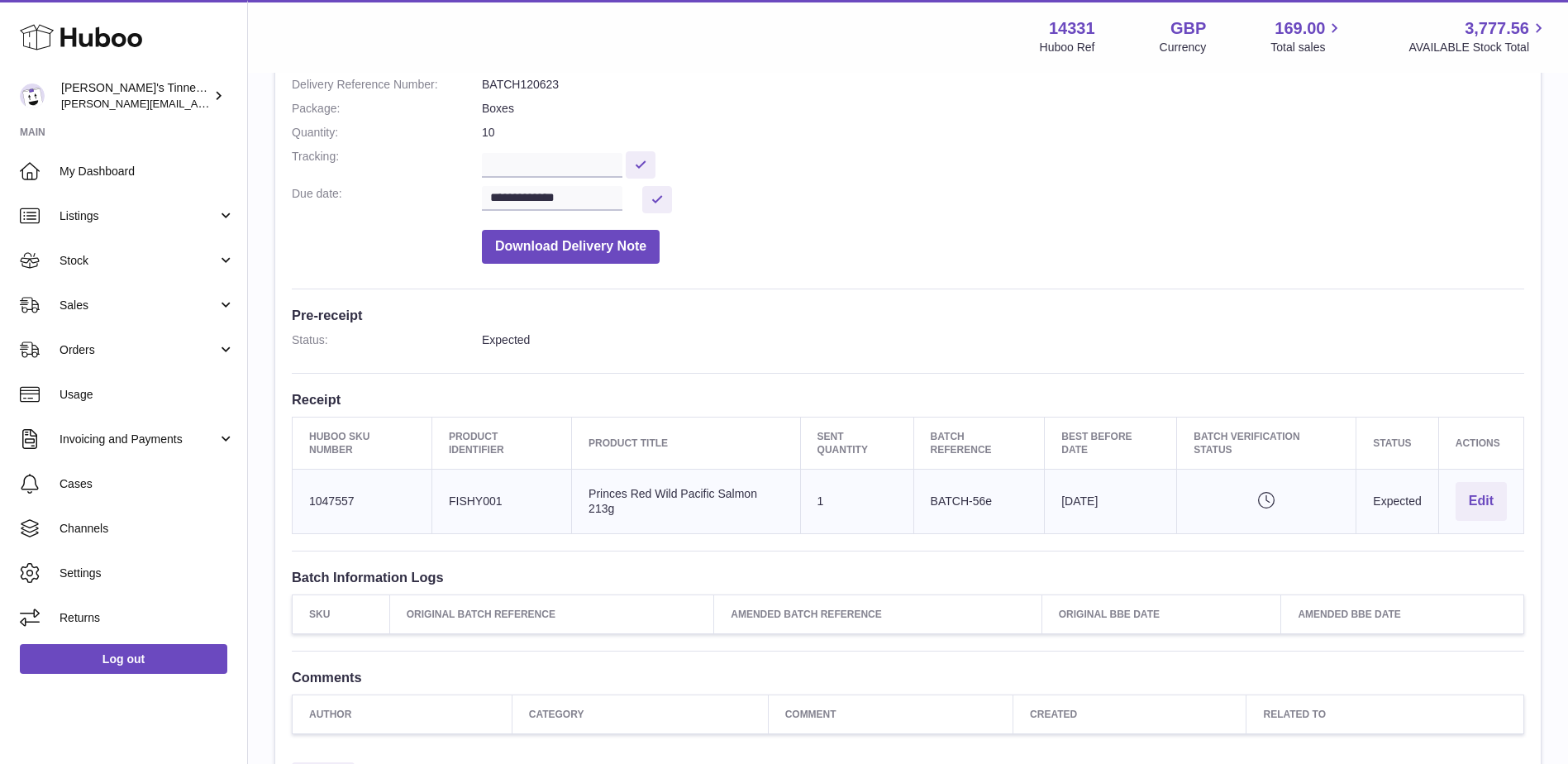
scroll to position [248, 0]
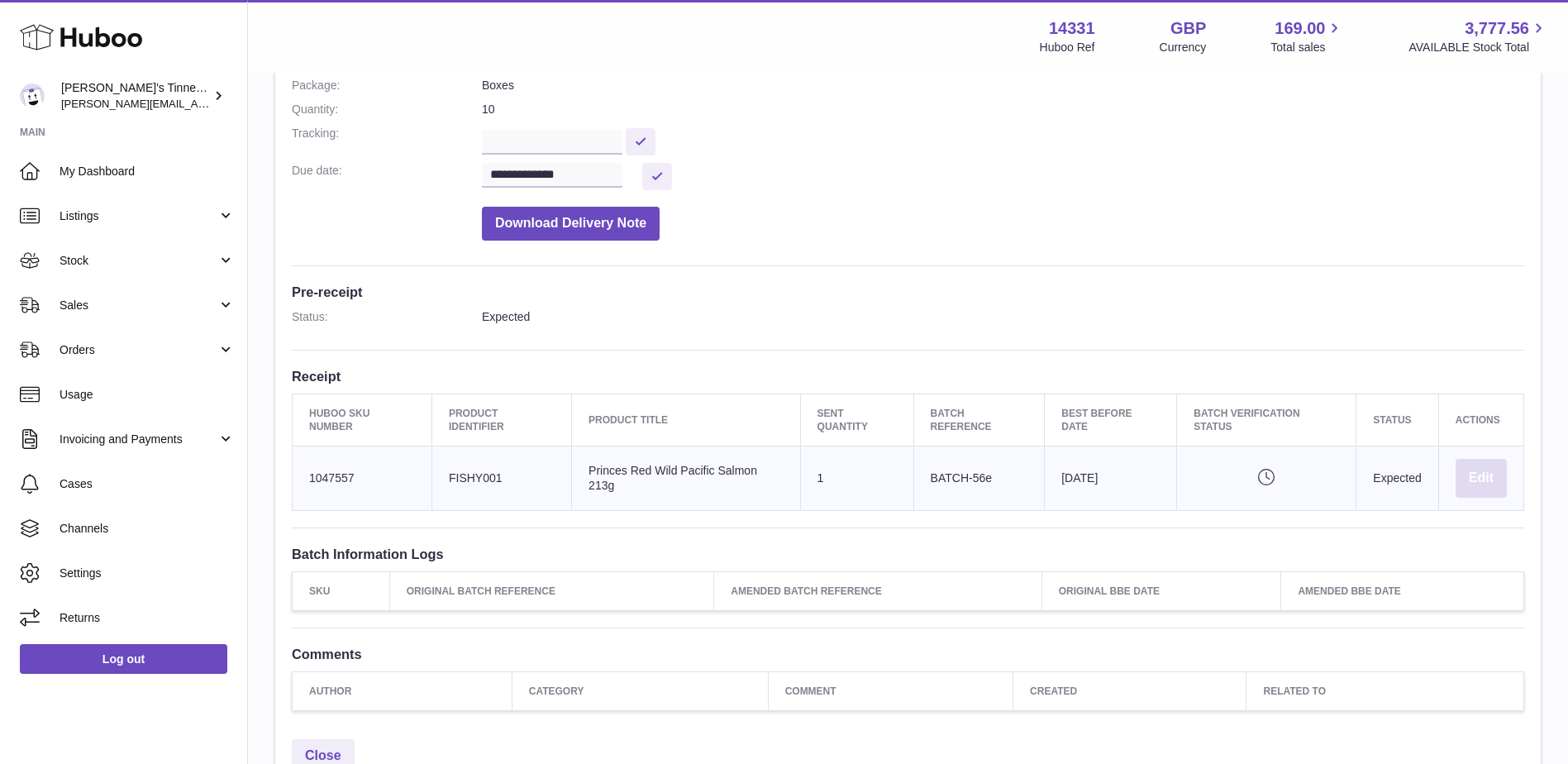
click at [1468, 459] on button "Edit" at bounding box center [1481, 479] width 51 height 38
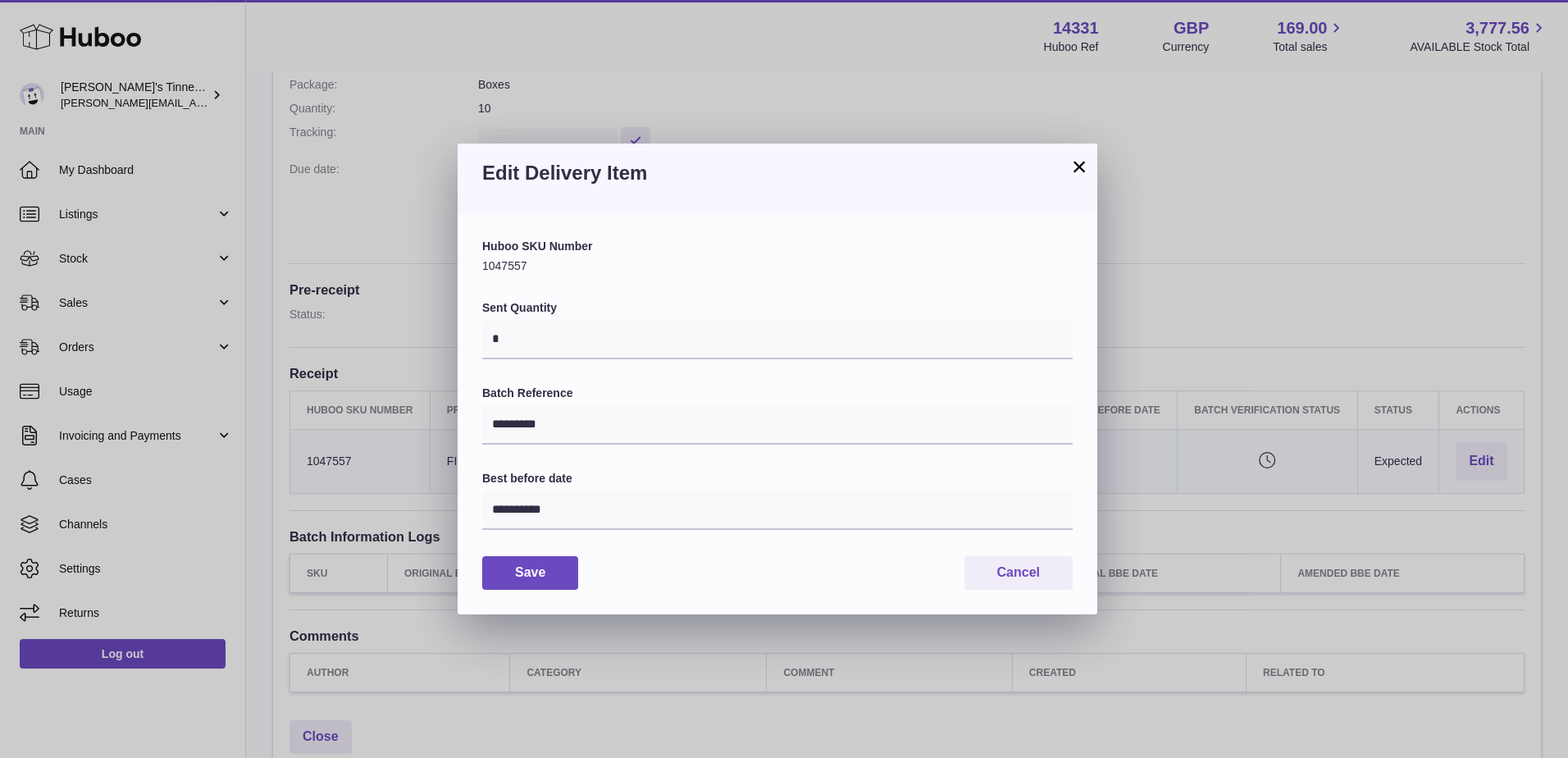
click at [1073, 166] on button "×" at bounding box center [1079, 167] width 20 height 20
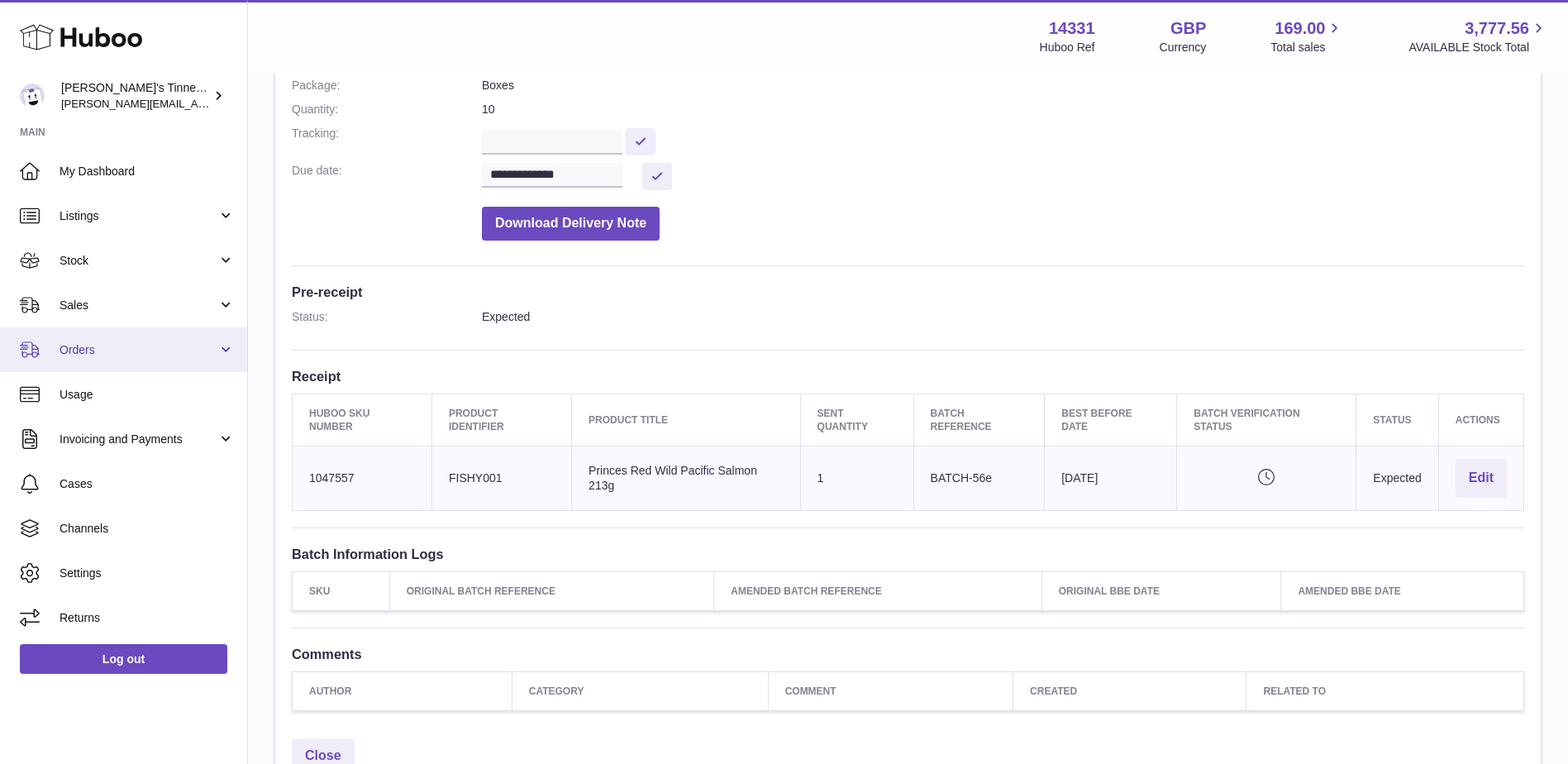
click at [180, 348] on span "Orders" at bounding box center [138, 350] width 158 height 16
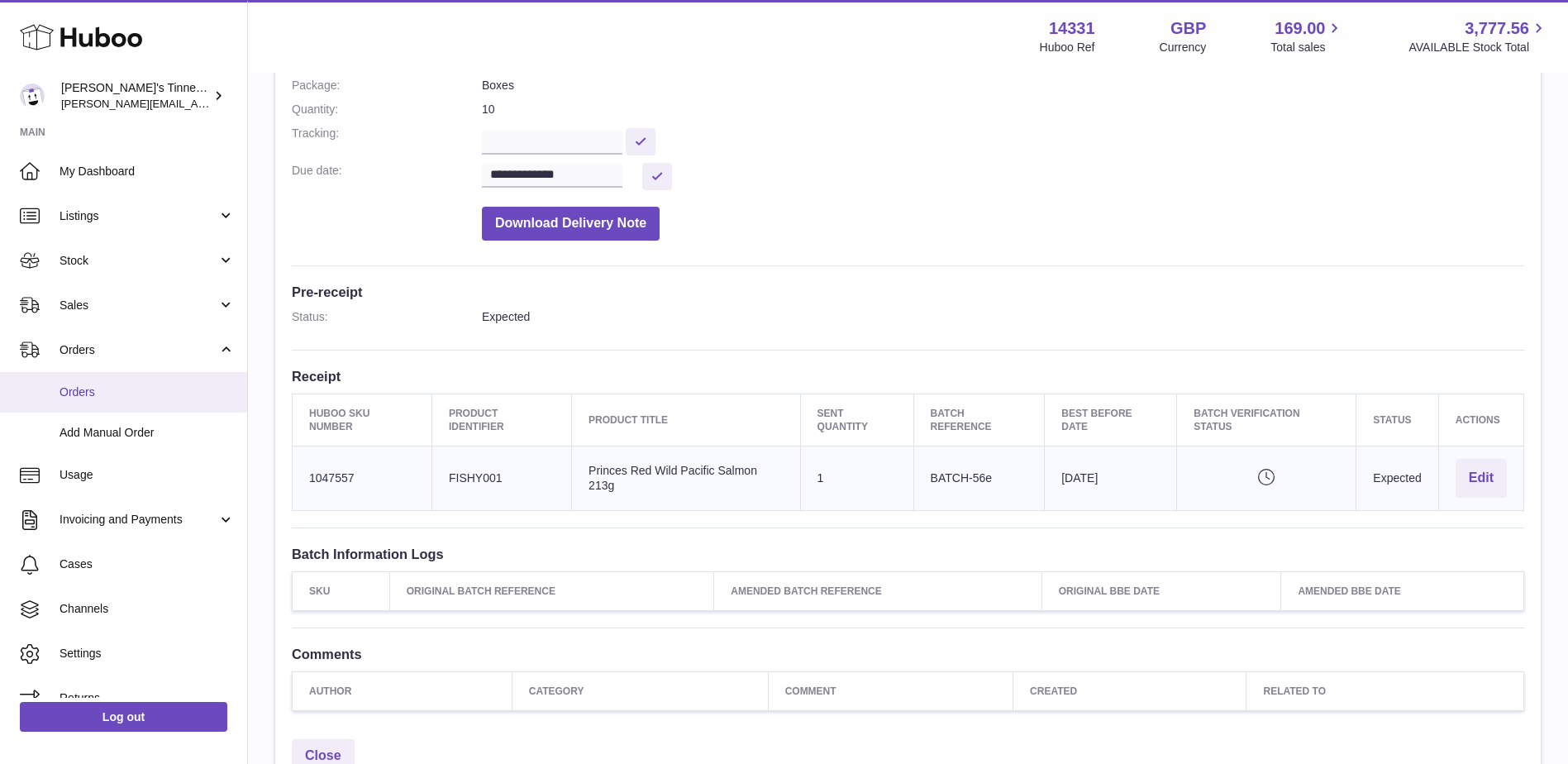
click at [152, 391] on span "Orders" at bounding box center [147, 392] width 176 height 16
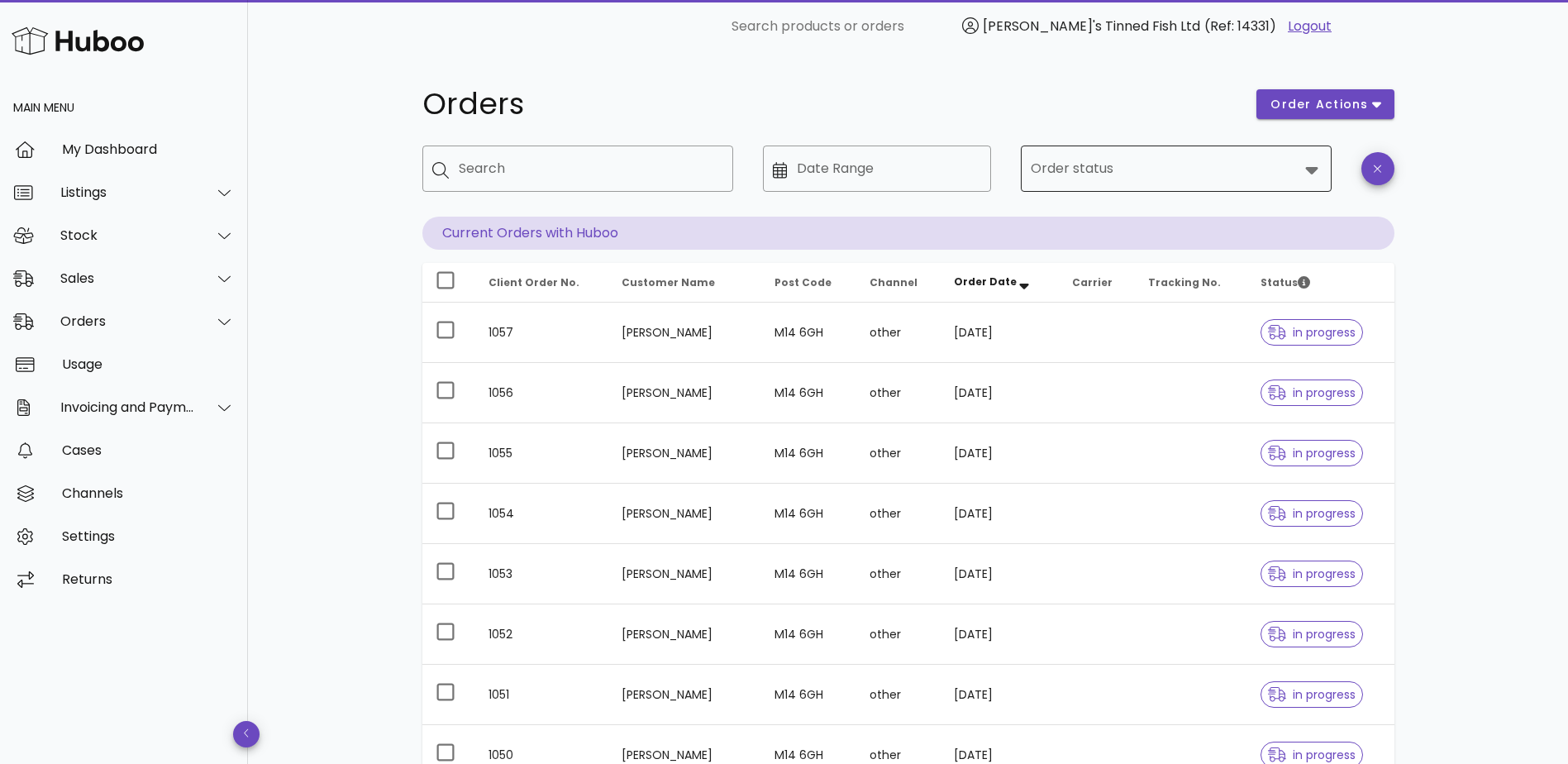
click at [1185, 146] on div "Order status" at bounding box center [1176, 168] width 291 height 47
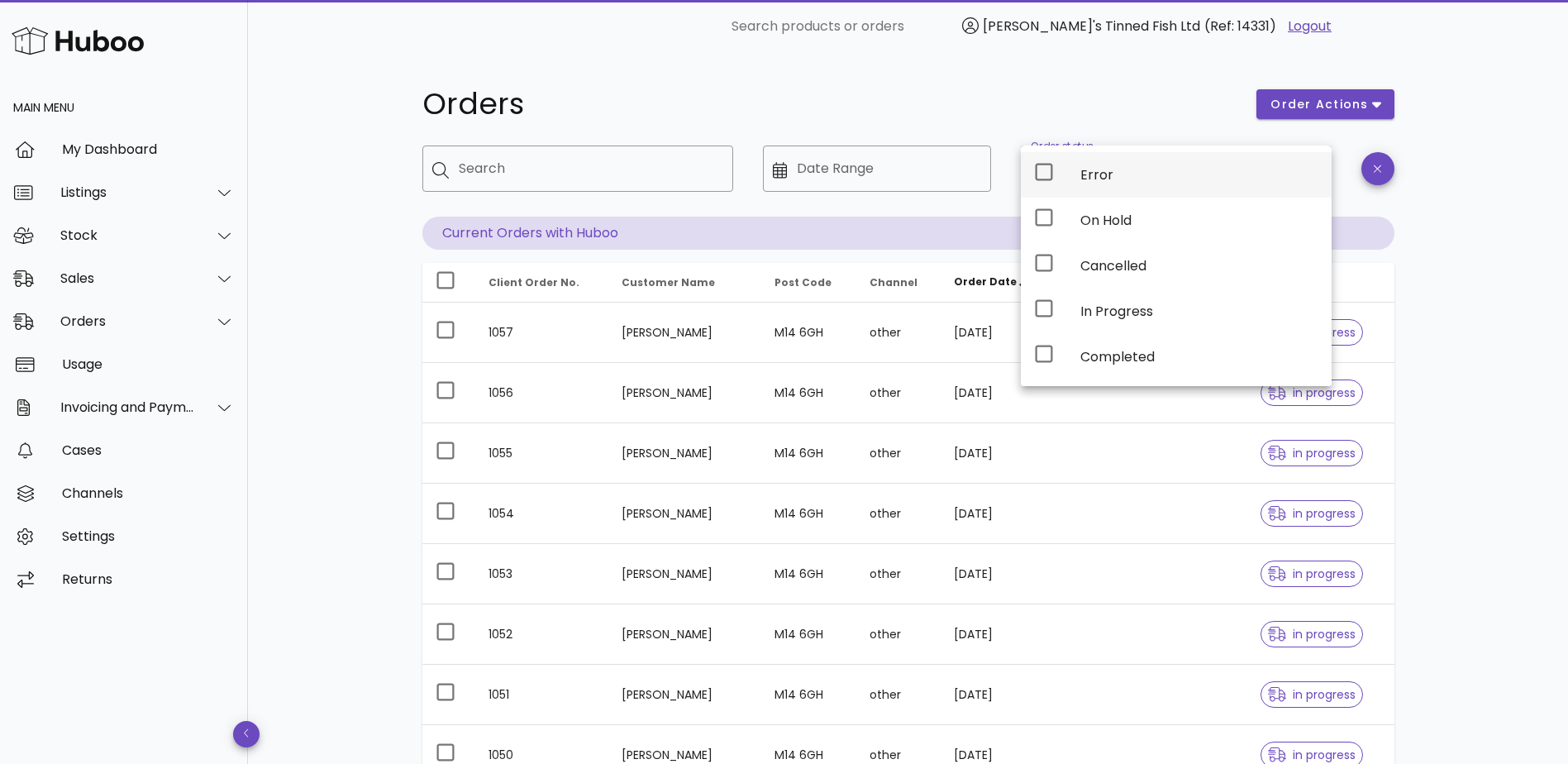
click at [1169, 175] on div "Error" at bounding box center [1199, 175] width 238 height 16
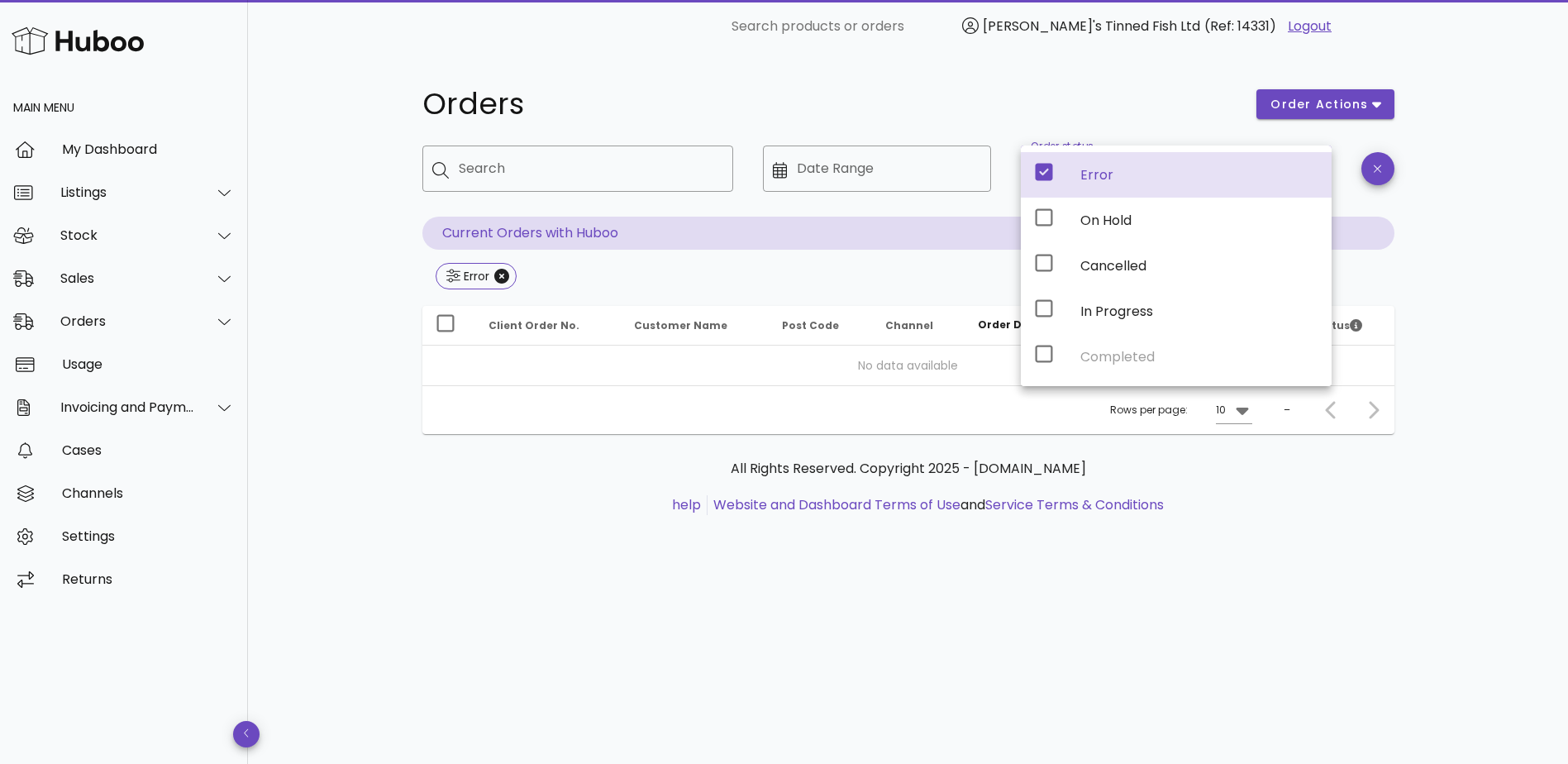
click at [1465, 200] on div "Orders order actions ​ Search ​ Date Range ​ Order status Error Current Orders …" at bounding box center [908, 408] width 1320 height 711
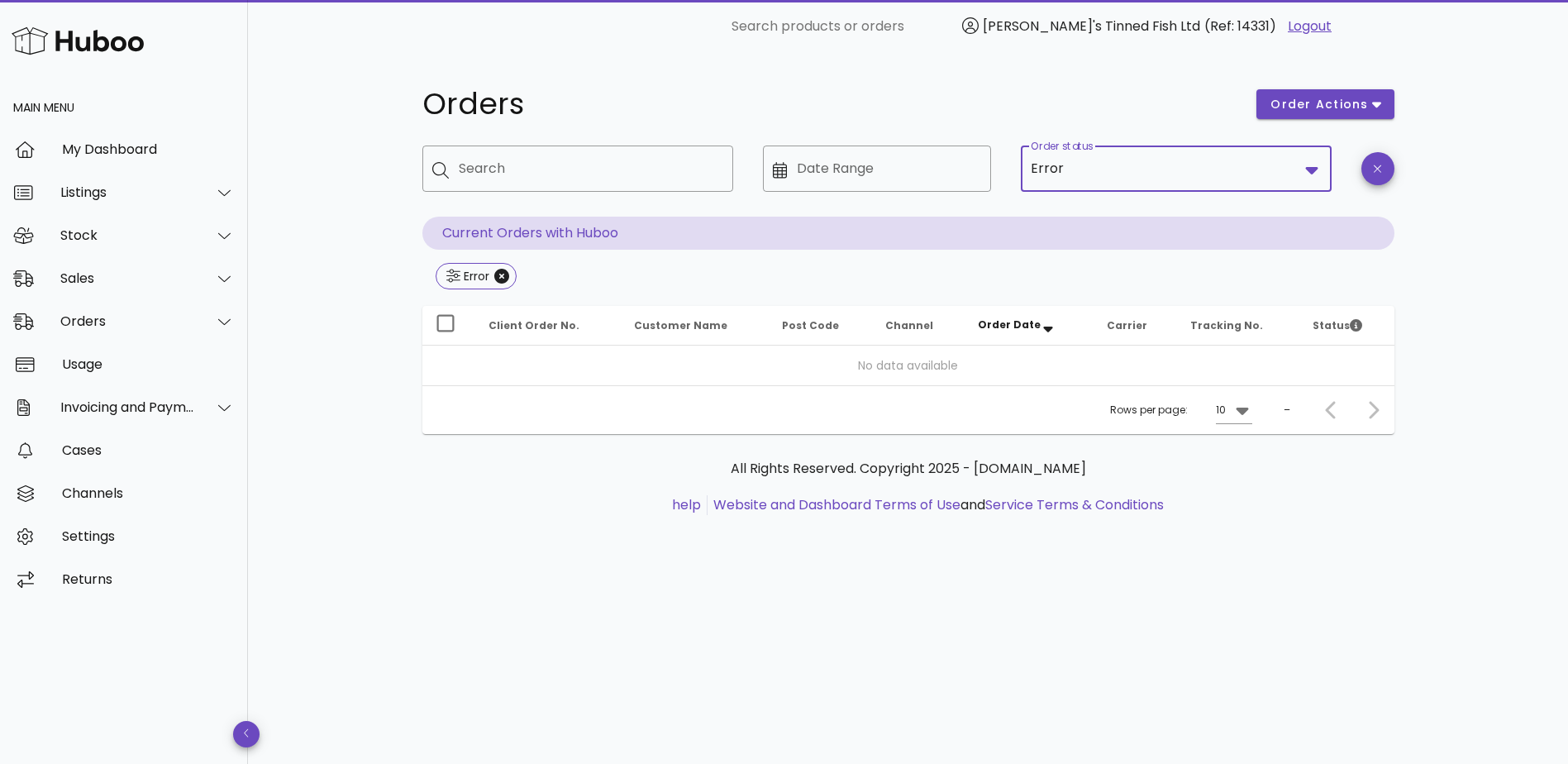
click at [1079, 175] on input "Order status" at bounding box center [1183, 168] width 231 height 27
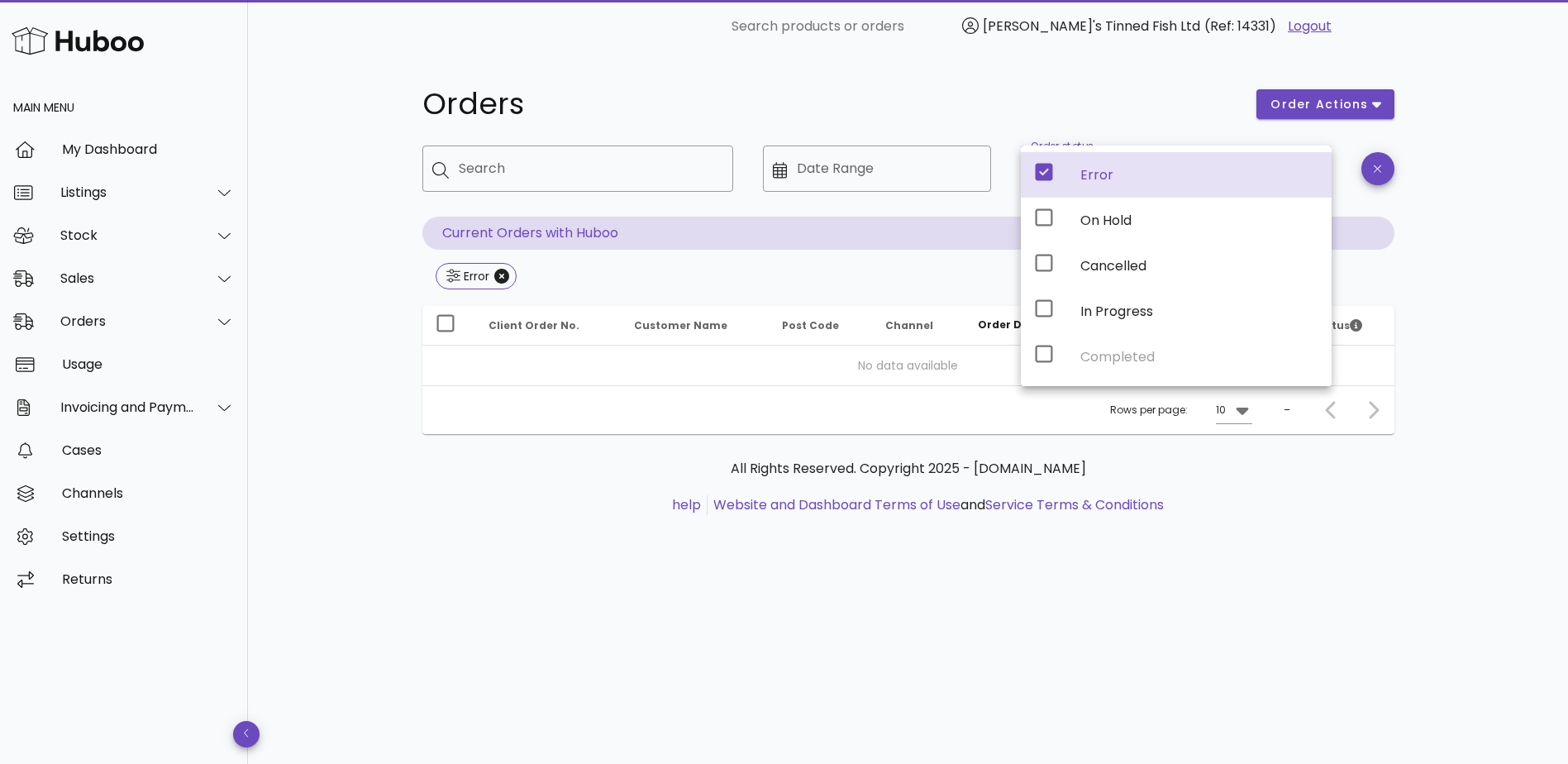
click at [1040, 171] on icon at bounding box center [1044, 172] width 20 height 20
click at [323, 471] on div "Orders order actions ​ Search ​ Date Range ​ Order status Current Orders with H…" at bounding box center [908, 408] width 1320 height 711
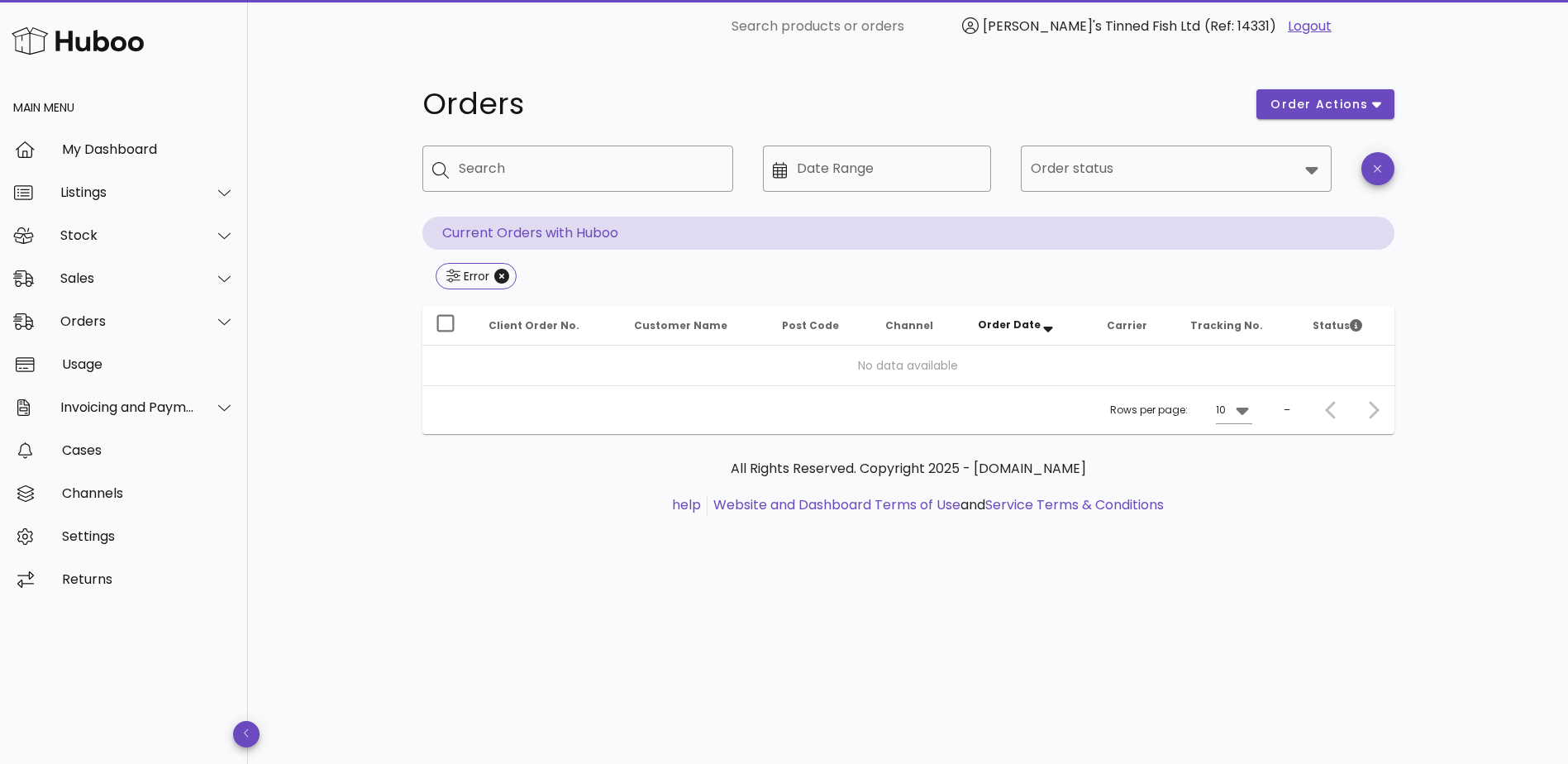
click at [943, 92] on h1 "Orders" at bounding box center [830, 104] width 815 height 30
click at [1364, 96] on span "order actions" at bounding box center [1319, 104] width 99 height 17
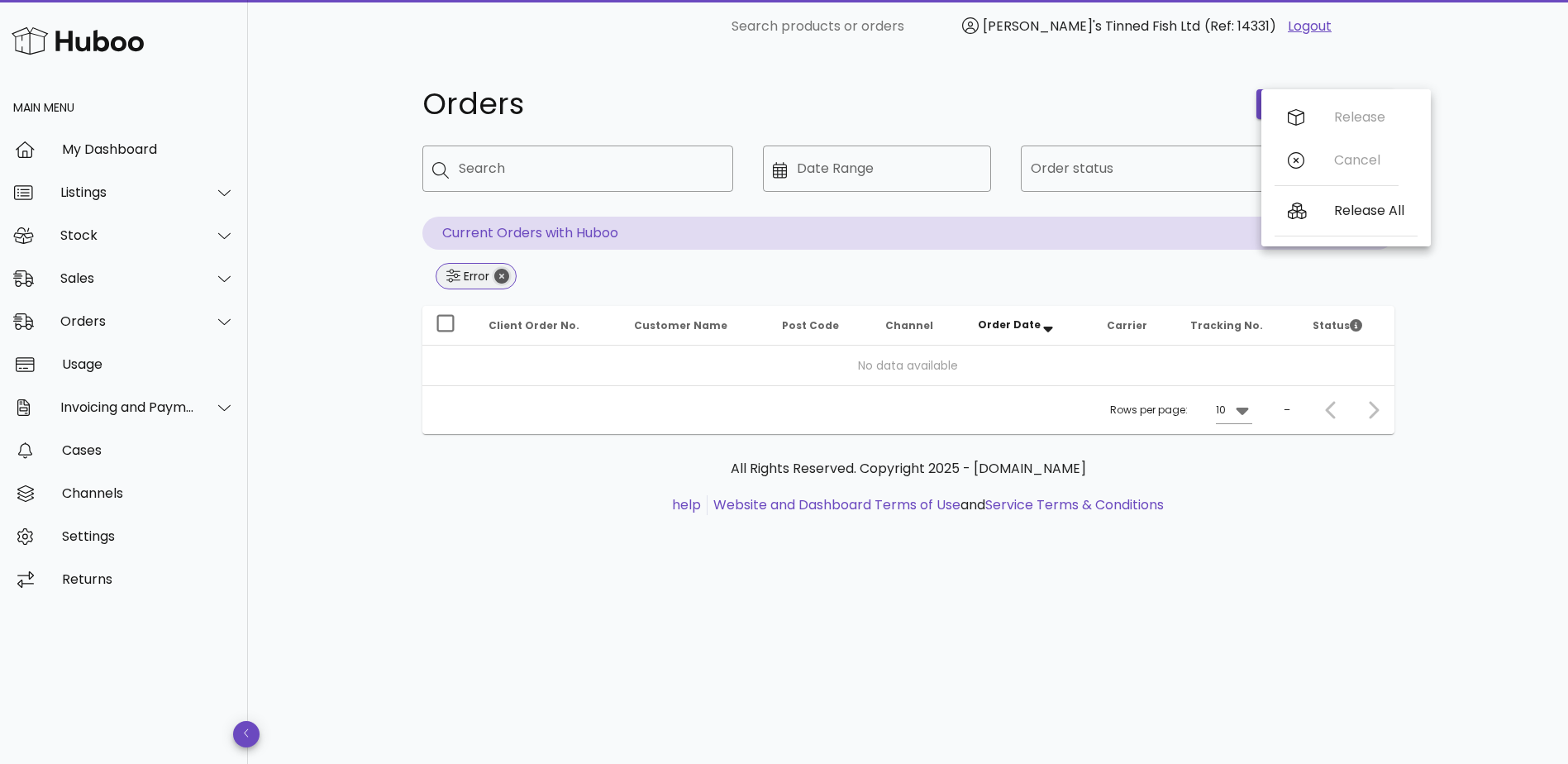
click at [508, 277] on icon "Close" at bounding box center [501, 276] width 15 height 15
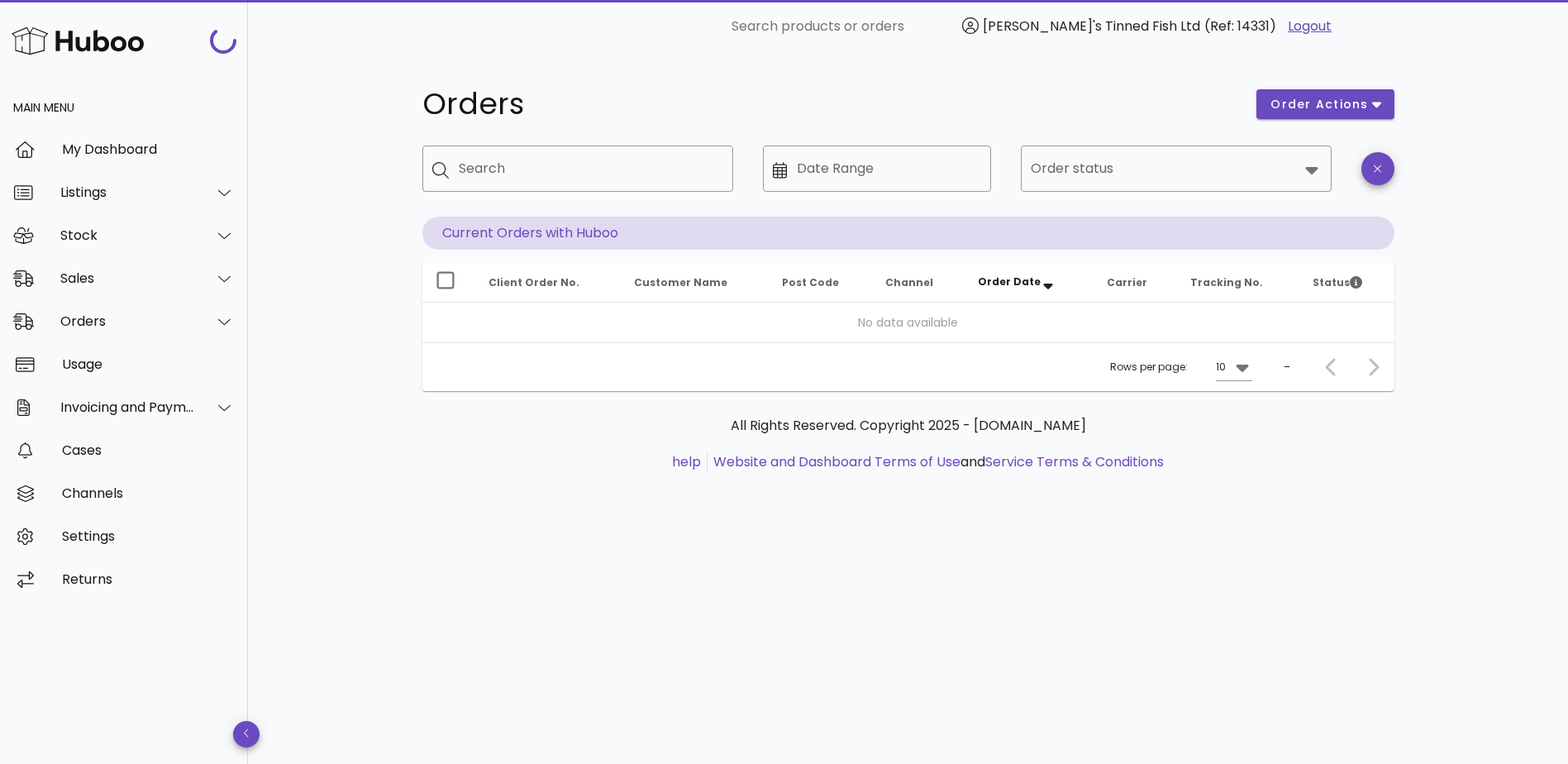
drag, startPoint x: 510, startPoint y: 275, endPoint x: 536, endPoint y: 286, distance: 28.2
click at [507, 276] on span "Client Order No." at bounding box center [533, 282] width 91 height 14
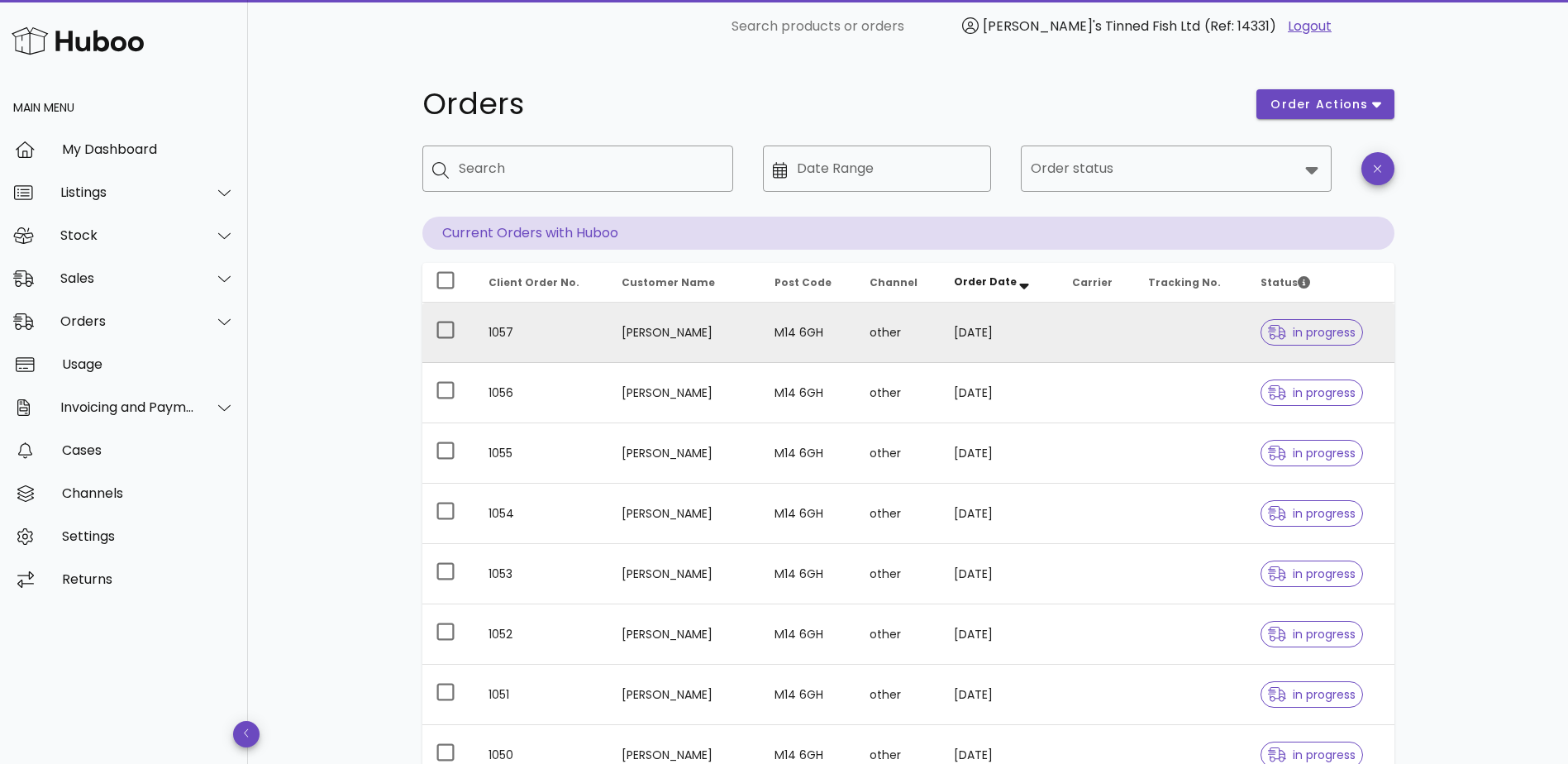
click at [856, 348] on td "other" at bounding box center [898, 333] width 84 height 60
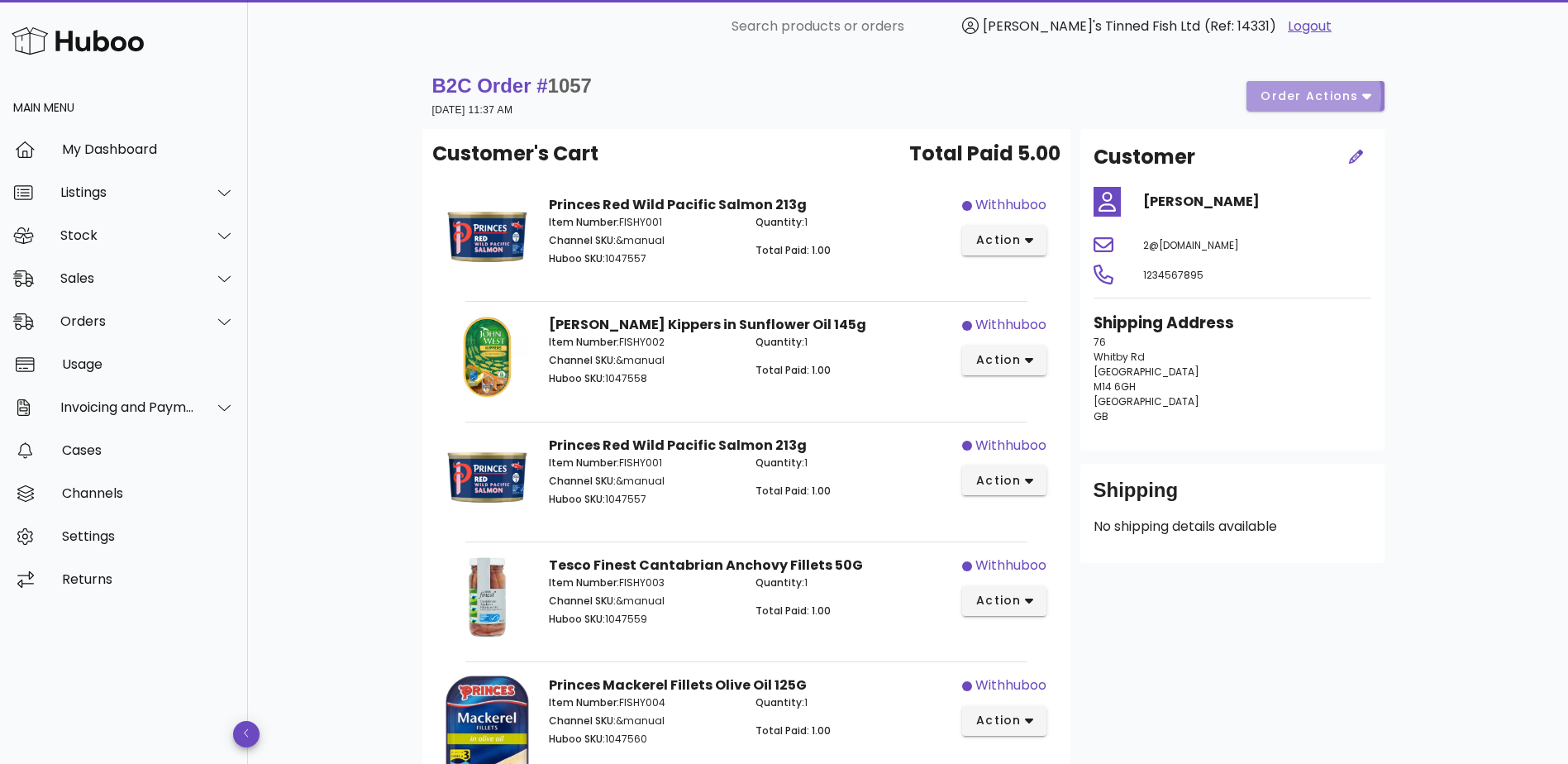
click at [1331, 101] on span "order actions" at bounding box center [1309, 96] width 99 height 17
click at [1106, 91] on div "B2C Order # 1057 13 June 2025 at 11:37 AM order actions" at bounding box center [908, 96] width 952 height 47
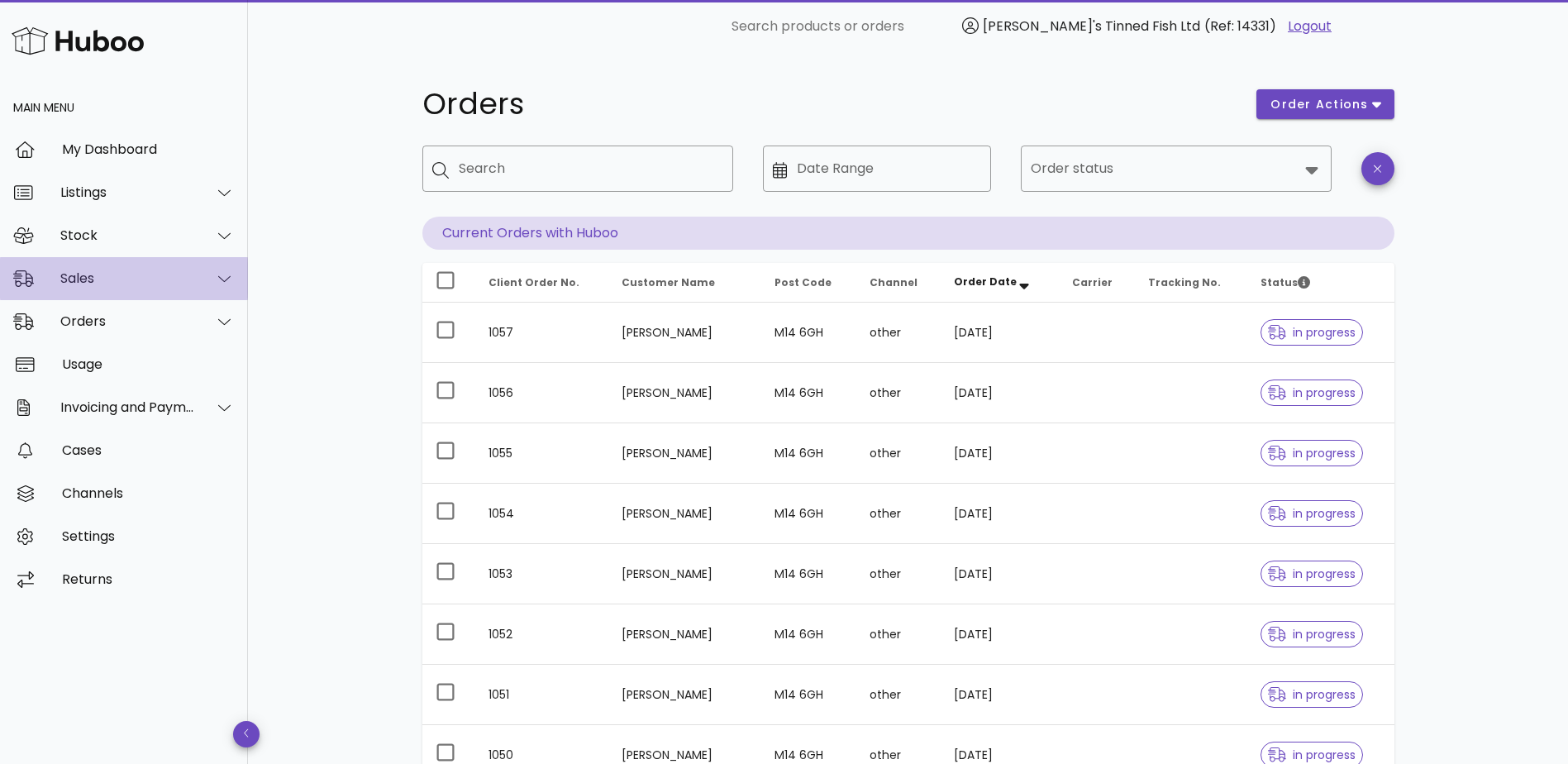
click at [156, 278] on div "Sales" at bounding box center [127, 277] width 134 height 16
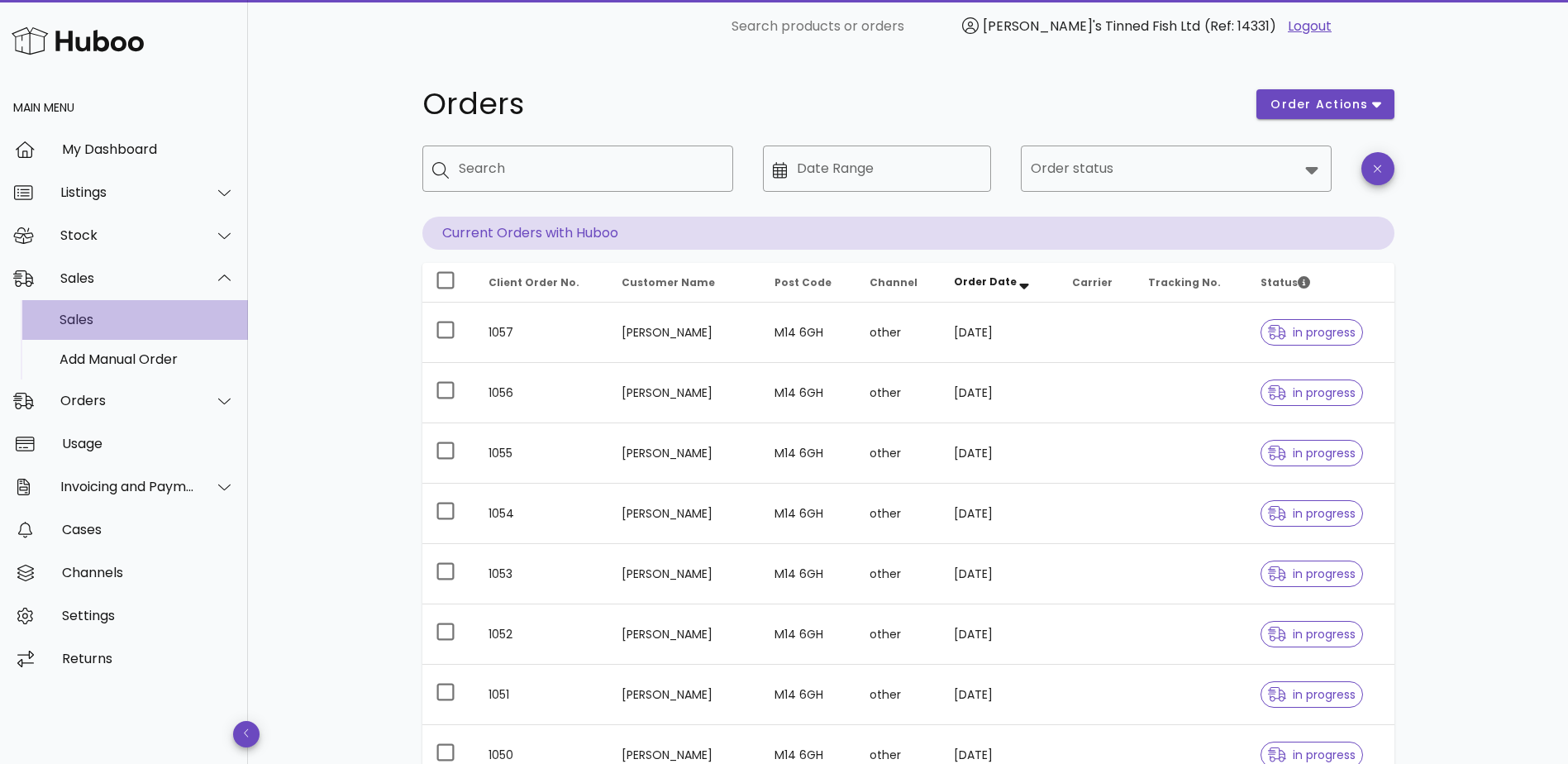
click at [147, 322] on div "Sales" at bounding box center [147, 319] width 176 height 16
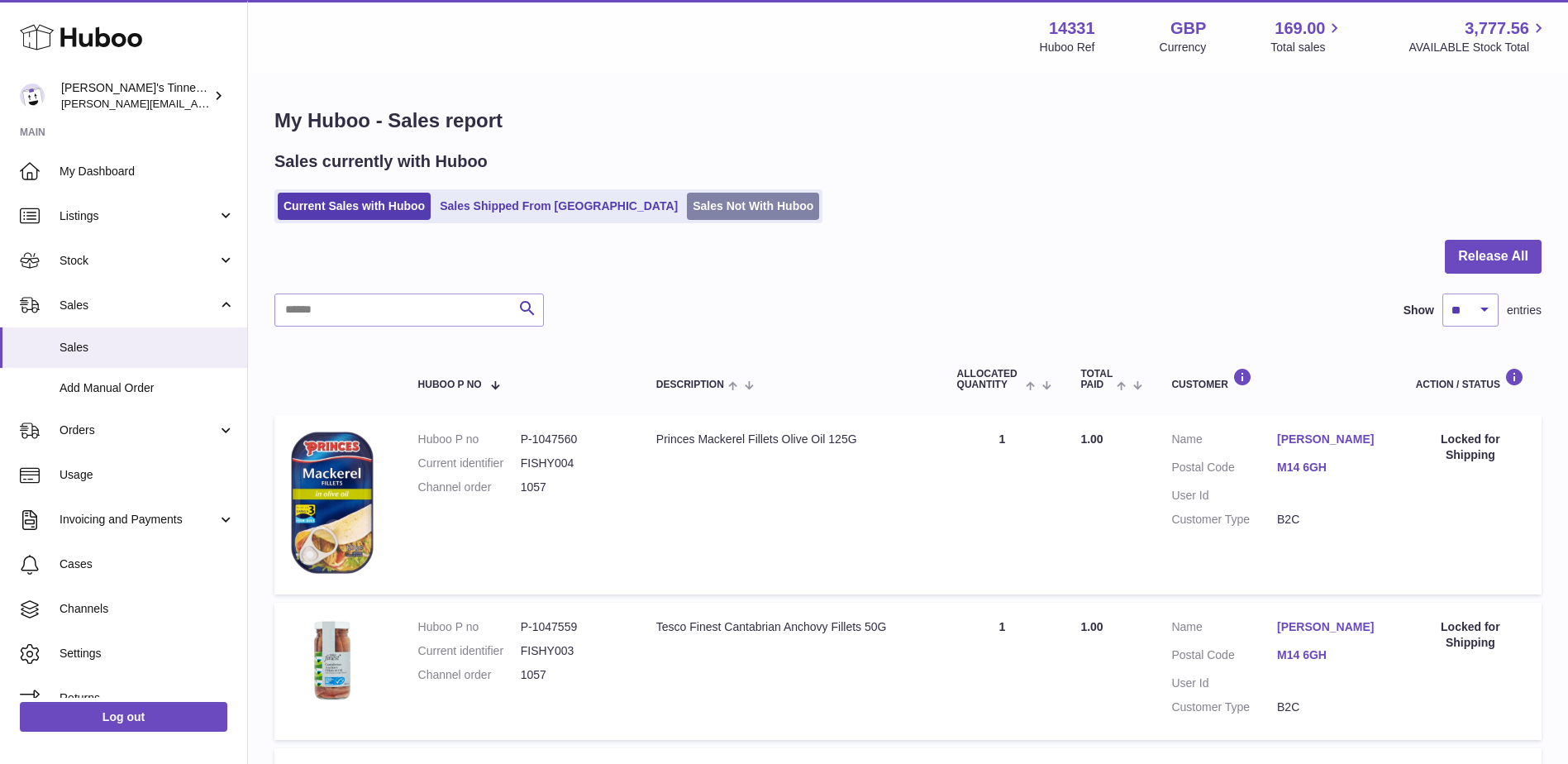
click at [687, 210] on link "Sales Not With Huboo" at bounding box center [753, 207] width 133 height 27
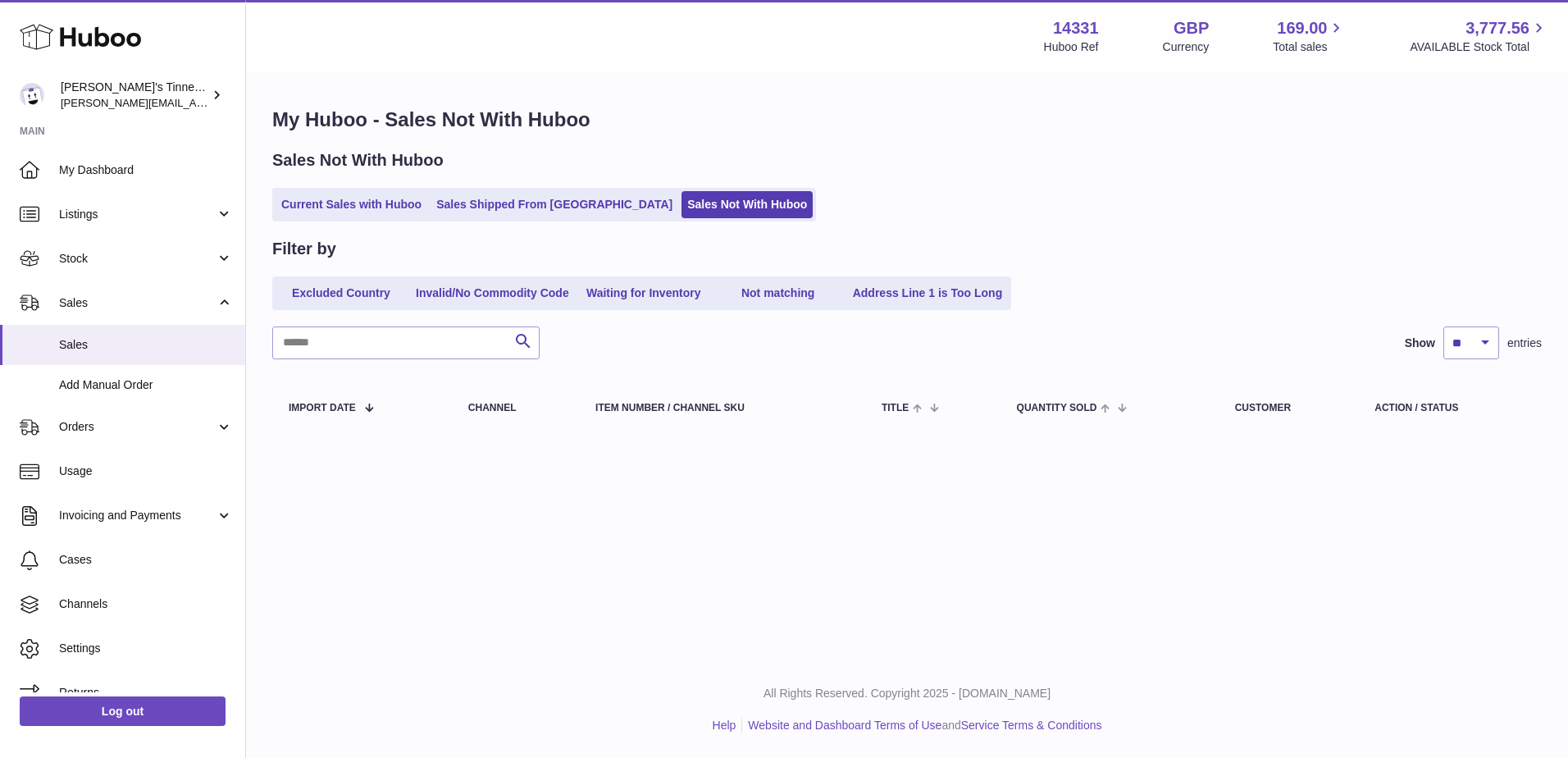
drag, startPoint x: 1191, startPoint y: 560, endPoint x: 1461, endPoint y: 525, distance: 272.3
click at [1313, 550] on div "Menu Huboo 14331 Huboo Ref GBP Currency 169.00 Total sales 3,777.56 AVAILABLE S…" at bounding box center [906, 330] width 1322 height 661
